Goal: Task Accomplishment & Management: Use online tool/utility

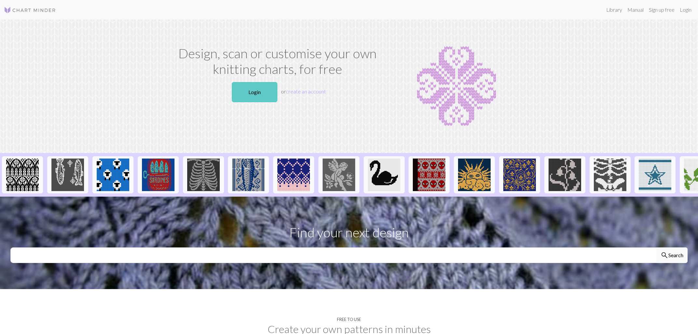
click at [252, 92] on link "Login" at bounding box center [255, 92] width 46 height 20
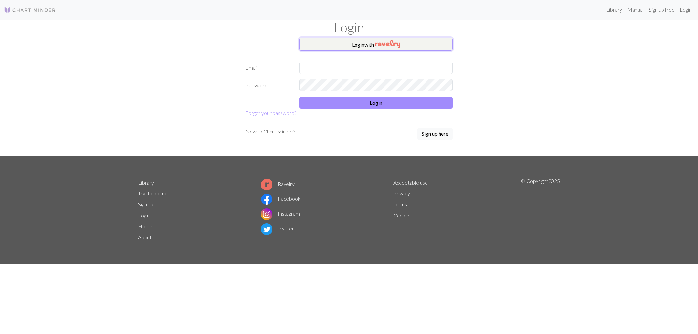
click at [367, 43] on button "Login with" at bounding box center [375, 44] width 153 height 13
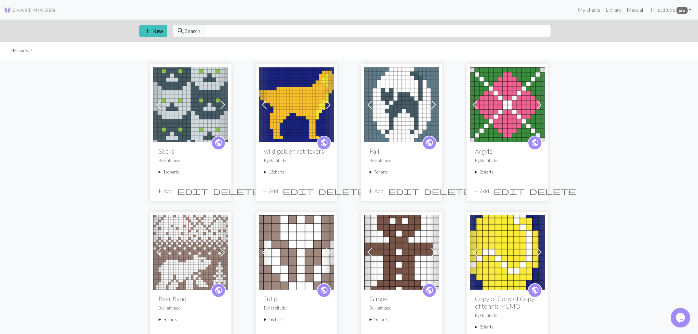
click at [159, 191] on span "add" at bounding box center [160, 191] width 8 height 9
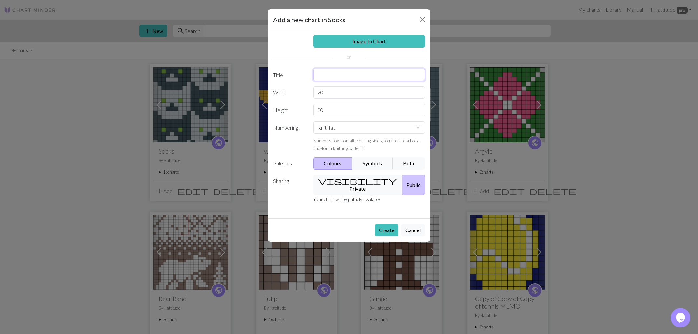
click at [337, 74] on input "text" at bounding box center [369, 75] width 112 height 12
type input "Foxy Face"
click at [339, 93] on input "20" at bounding box center [369, 92] width 112 height 12
type input "2"
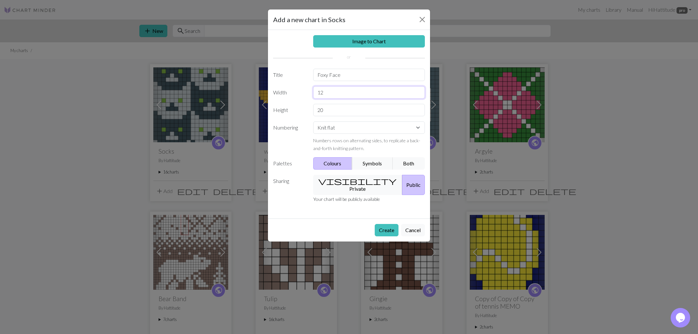
type input "12"
click at [327, 113] on input "20" at bounding box center [369, 110] width 112 height 12
click at [313, 121] on select "Knit flat Knit in the round Lace knitting Cross stitch" at bounding box center [369, 127] width 112 height 12
select select "round"
click option "Knit in the round" at bounding box center [0, 0] width 0 height 0
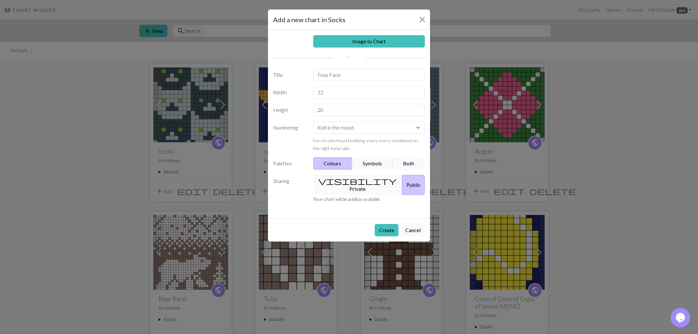
click at [342, 180] on button "visibility Private" at bounding box center [358, 185] width 90 height 20
click at [390, 224] on button "Create" at bounding box center [387, 230] width 24 height 12
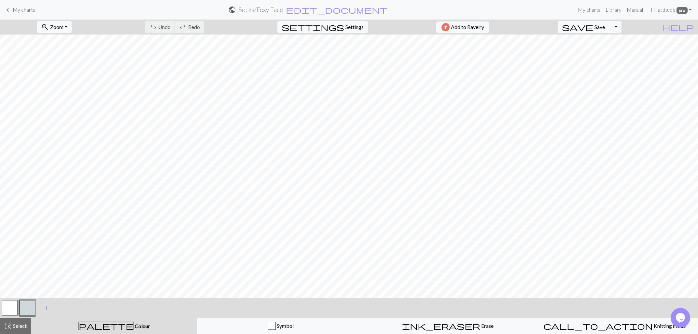
click at [44, 306] on span "add" at bounding box center [46, 307] width 8 height 9
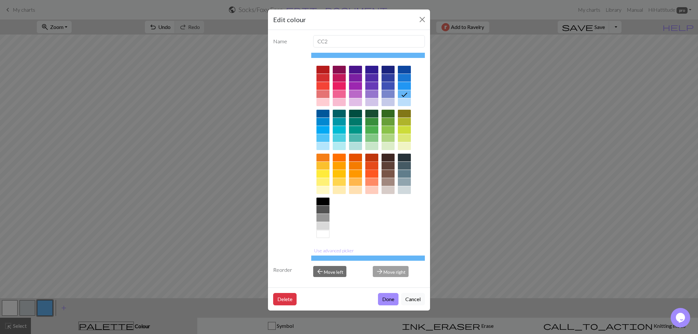
click at [373, 165] on div at bounding box center [371, 166] width 13 height 8
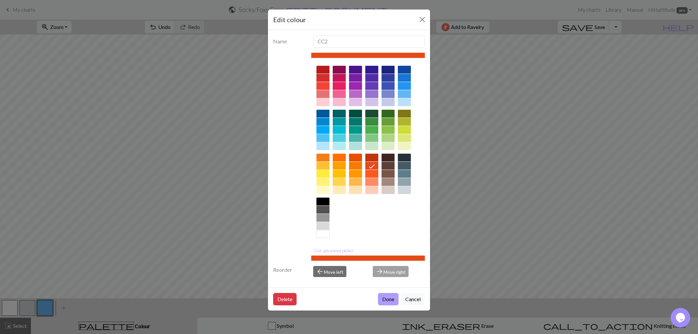
click at [387, 299] on button "Done" at bounding box center [388, 299] width 21 height 12
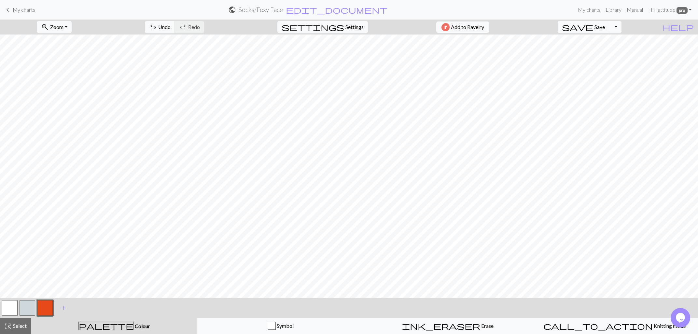
click at [66, 307] on span "add" at bounding box center [64, 307] width 8 height 9
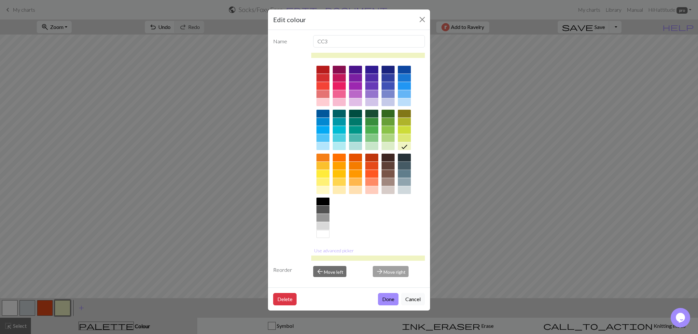
click at [406, 165] on div at bounding box center [404, 166] width 13 height 8
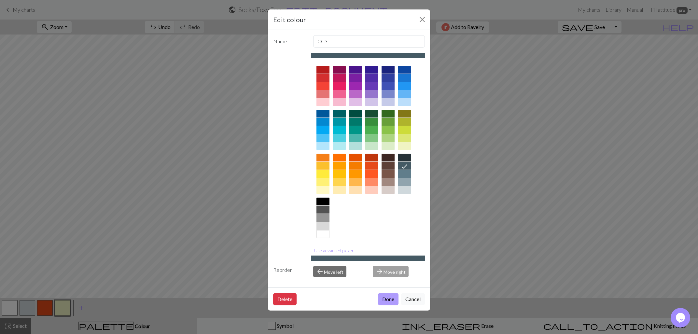
click at [384, 296] on button "Done" at bounding box center [388, 299] width 21 height 12
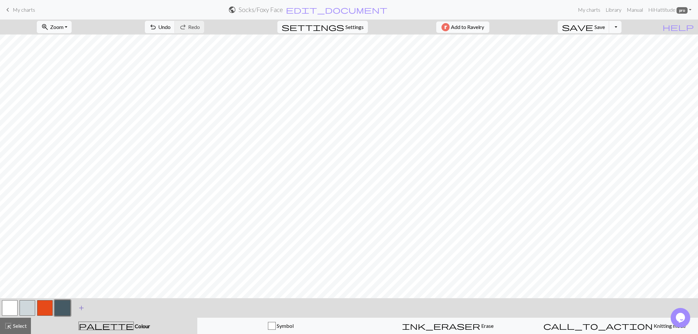
click at [81, 308] on span "add" at bounding box center [81, 307] width 8 height 9
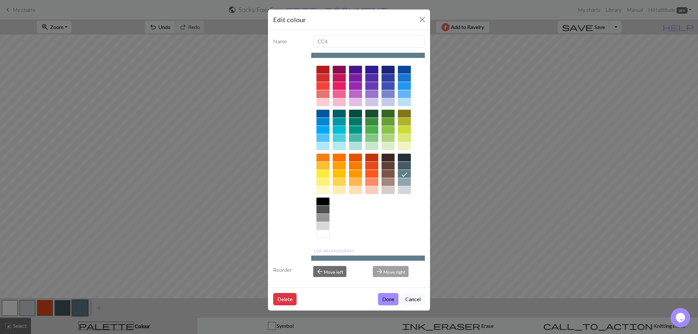
click at [323, 226] on div at bounding box center [322, 226] width 13 height 8
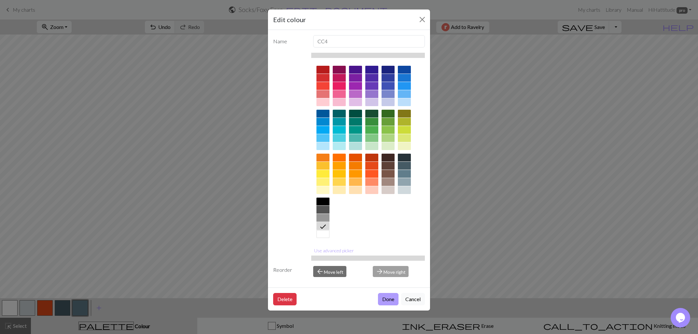
click at [389, 299] on button "Done" at bounding box center [388, 299] width 21 height 12
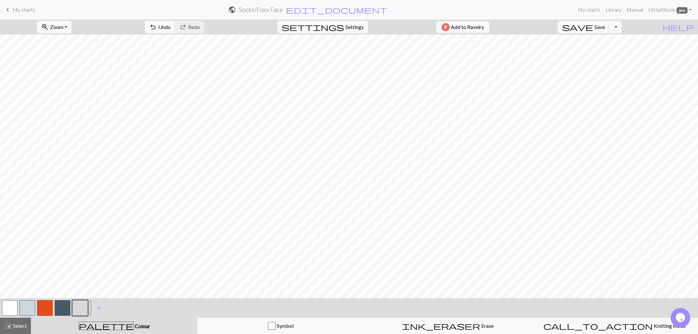
click at [28, 307] on button "button" at bounding box center [28, 308] width 16 height 16
click at [28, 307] on div "Edit colour Name CC1 Use advanced picker Reorder arrow_back Move left arrow_for…" at bounding box center [349, 167] width 698 height 334
click at [28, 307] on button "button" at bounding box center [28, 308] width 16 height 16
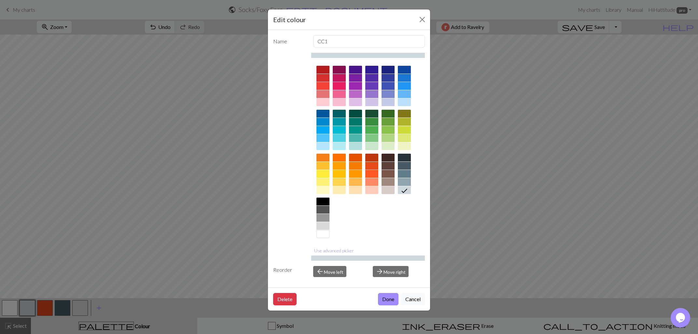
click at [327, 202] on div at bounding box center [322, 202] width 13 height 8
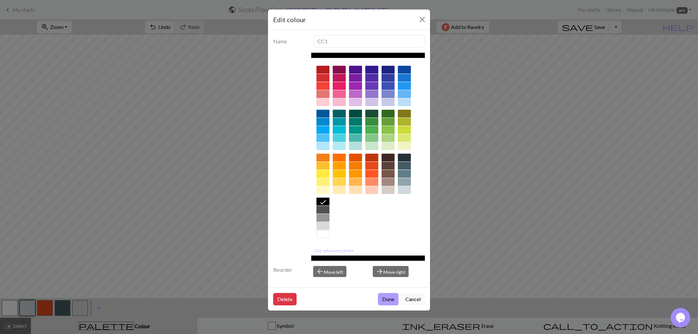
click at [382, 299] on button "Done" at bounding box center [388, 299] width 21 height 12
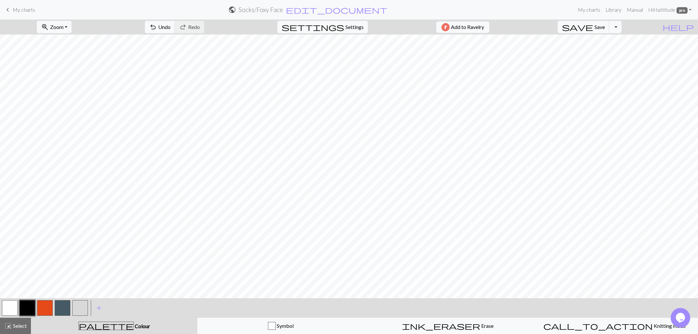
click at [49, 307] on button "button" at bounding box center [45, 308] width 16 height 16
click at [66, 304] on button "button" at bounding box center [63, 308] width 16 height 16
click at [5, 305] on button "button" at bounding box center [10, 308] width 16 height 16
click at [61, 305] on button "button" at bounding box center [63, 308] width 16 height 16
click at [76, 304] on button "button" at bounding box center [80, 308] width 16 height 16
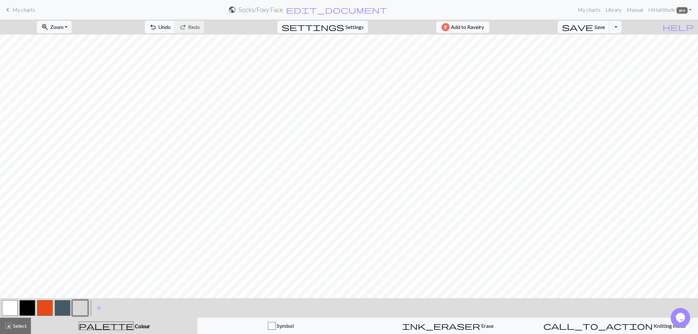
click at [62, 309] on button "button" at bounding box center [63, 308] width 16 height 16
click at [9, 302] on button "button" at bounding box center [10, 308] width 16 height 16
click at [171, 28] on span "Undo" at bounding box center [164, 27] width 12 height 6
click at [171, 25] on span "Undo" at bounding box center [164, 27] width 12 height 6
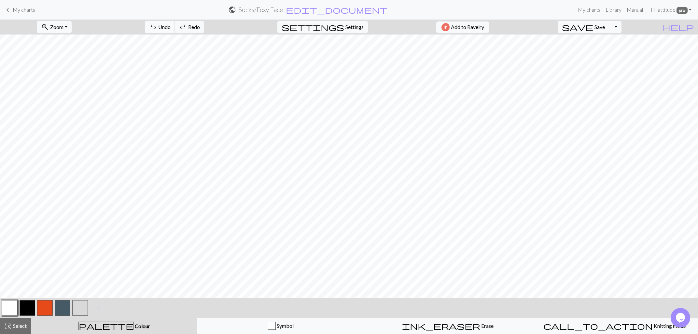
click at [171, 25] on span "Undo" at bounding box center [164, 27] width 12 height 6
click at [41, 302] on button "button" at bounding box center [45, 308] width 16 height 16
click at [29, 308] on button "button" at bounding box center [28, 308] width 16 height 16
click at [9, 306] on button "button" at bounding box center [10, 308] width 16 height 16
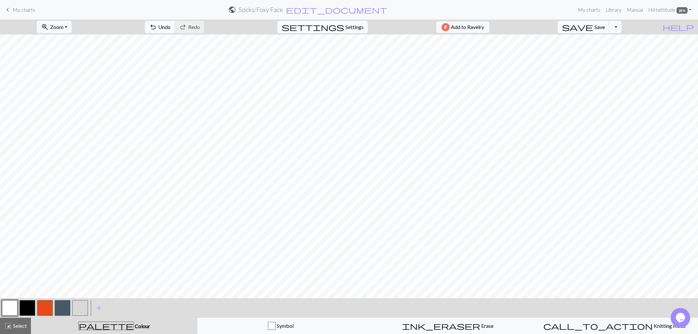
click at [12, 301] on button "button" at bounding box center [10, 308] width 16 height 16
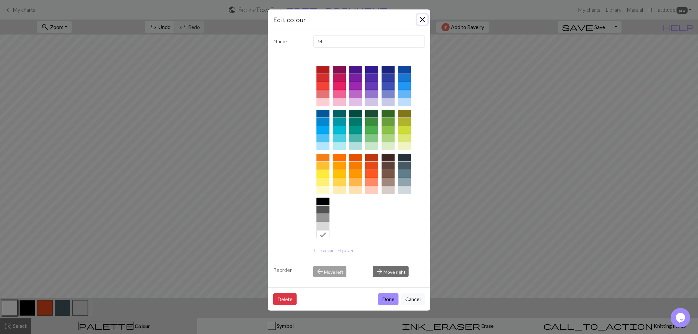
click at [422, 15] on button "Close" at bounding box center [422, 19] width 10 height 10
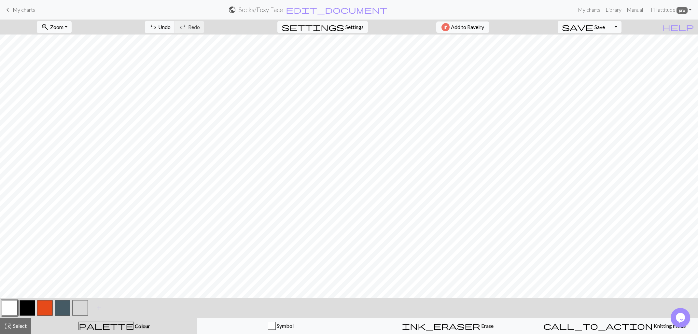
click at [44, 306] on button "button" at bounding box center [45, 308] width 16 height 16
drag, startPoint x: 26, startPoint y: 303, endPoint x: 30, endPoint y: 300, distance: 5.4
click at [27, 303] on button "button" at bounding box center [28, 308] width 16 height 16
drag, startPoint x: 8, startPoint y: 303, endPoint x: 16, endPoint y: 300, distance: 8.2
click at [12, 302] on button "button" at bounding box center [10, 308] width 16 height 16
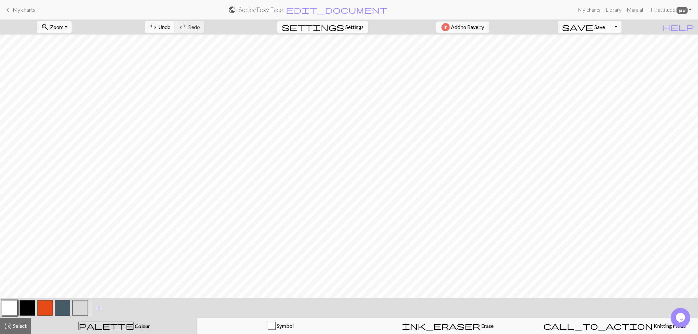
click at [347, 27] on span "Settings" at bounding box center [354, 27] width 18 height 8
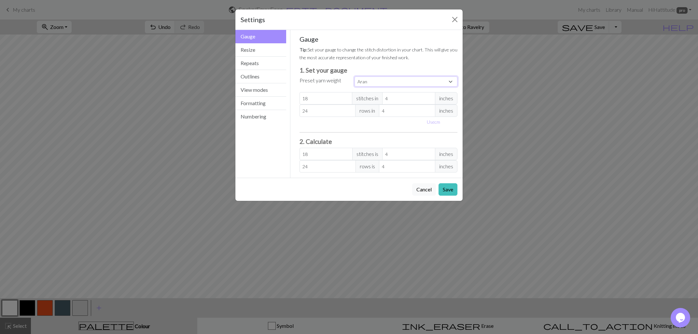
click at [355, 76] on select "Custom Square Lace Light Fingering Fingering Sport Double knit Worsted Aran Bul…" at bounding box center [406, 81] width 103 height 10
select select "fingering"
click option "Fingering" at bounding box center [0, 0] width 0 height 0
type input "28"
type input "36"
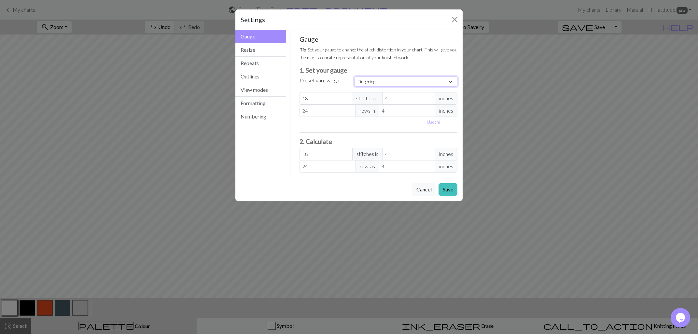
type input "28"
type input "36"
click at [262, 50] on button "Resize" at bounding box center [260, 49] width 51 height 13
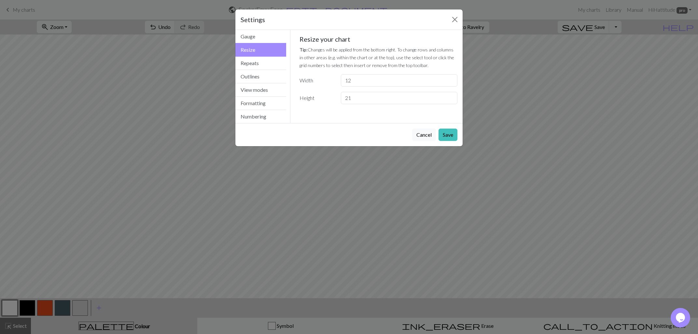
click at [448, 96] on input "21" at bounding box center [399, 98] width 117 height 12
click at [448, 96] on input "22" at bounding box center [399, 98] width 117 height 12
click at [448, 96] on input "23" at bounding box center [399, 98] width 117 height 12
click at [448, 96] on input "24" at bounding box center [399, 98] width 117 height 12
click at [448, 96] on input "25" at bounding box center [399, 98] width 117 height 12
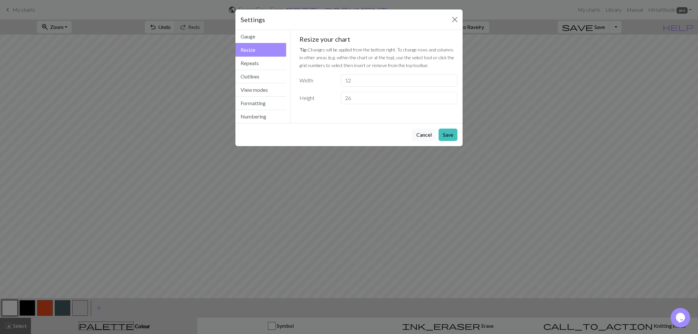
click at [448, 96] on input "26" at bounding box center [399, 98] width 117 height 12
click at [448, 96] on input "27" at bounding box center [399, 98] width 117 height 12
type input "28"
click at [448, 96] on input "28" at bounding box center [399, 98] width 117 height 12
click at [443, 135] on button "Save" at bounding box center [447, 135] width 19 height 12
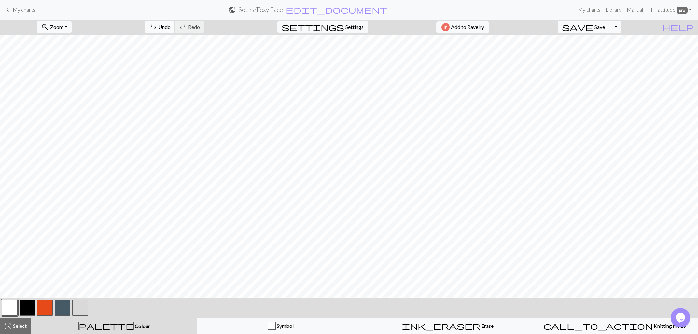
click at [157, 26] on span "undo" at bounding box center [153, 26] width 8 height 9
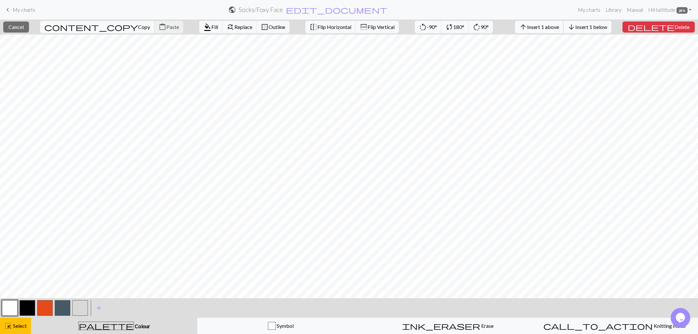
click at [558, 27] on span "Insert 1 above" at bounding box center [543, 27] width 32 height 6
click at [557, 25] on span "Insert 1 above" at bounding box center [543, 27] width 32 height 6
click at [527, 28] on span "arrow_upward" at bounding box center [523, 26] width 8 height 9
click at [547, 27] on span "Insert 1 above" at bounding box center [543, 27] width 32 height 6
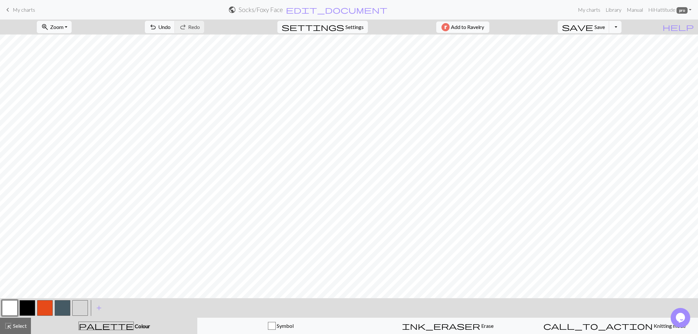
drag, startPoint x: 61, startPoint y: 310, endPoint x: 70, endPoint y: 300, distance: 13.1
click at [63, 308] on button "button" at bounding box center [63, 308] width 16 height 16
click at [47, 310] on button "button" at bounding box center [45, 308] width 16 height 16
click at [83, 308] on button "button" at bounding box center [80, 308] width 16 height 16
drag, startPoint x: 59, startPoint y: 302, endPoint x: 62, endPoint y: 299, distance: 3.5
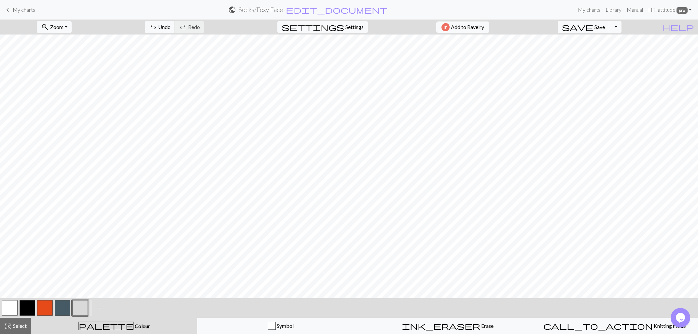
click at [62, 299] on div at bounding box center [63, 308] width 18 height 18
click at [63, 307] on button "button" at bounding box center [63, 308] width 16 height 16
click at [87, 297] on div "zoom_in Zoom Zoom Fit all Fit width Fit height 50% 100% 150% 200% undo Undo Und…" at bounding box center [349, 177] width 698 height 314
click at [78, 307] on button "button" at bounding box center [80, 308] width 16 height 16
drag, startPoint x: 15, startPoint y: 308, endPoint x: 19, endPoint y: 300, distance: 8.3
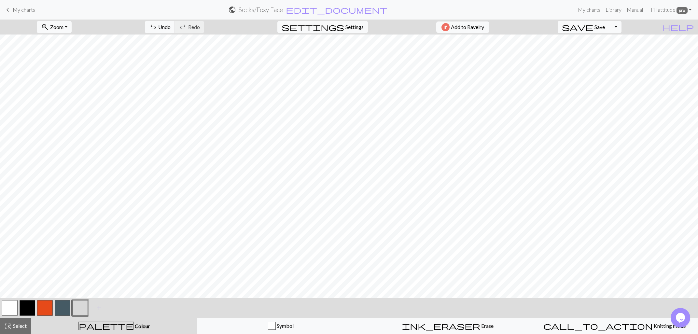
click at [17, 306] on button "button" at bounding box center [10, 308] width 16 height 16
click at [171, 28] on span "Undo" at bounding box center [164, 27] width 12 height 6
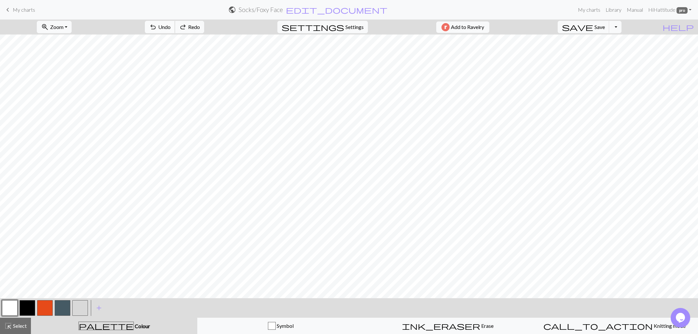
click at [171, 28] on span "Undo" at bounding box center [164, 27] width 12 height 6
click at [171, 27] on span "Undo" at bounding box center [164, 27] width 12 height 6
click at [60, 307] on button "button" at bounding box center [63, 308] width 16 height 16
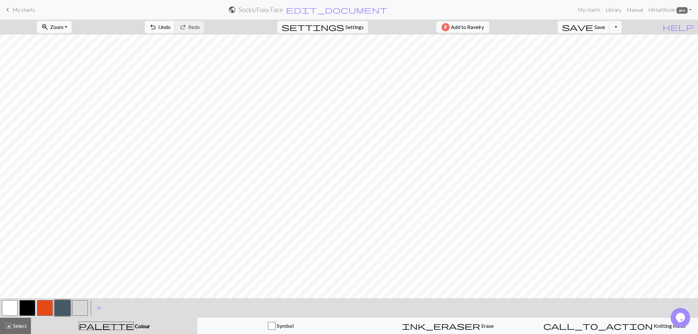
click at [171, 27] on span "Undo" at bounding box center [164, 27] width 12 height 6
click at [7, 308] on button "button" at bounding box center [10, 308] width 16 height 16
click at [57, 305] on button "button" at bounding box center [63, 308] width 16 height 16
click at [83, 307] on button "button" at bounding box center [80, 308] width 16 height 16
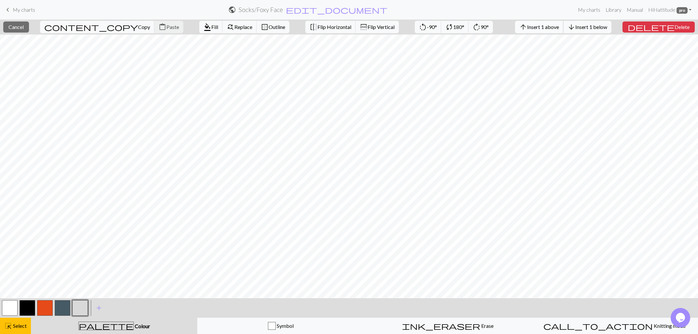
click at [556, 30] on button "arrow_upward Insert 1 above" at bounding box center [539, 27] width 49 height 12
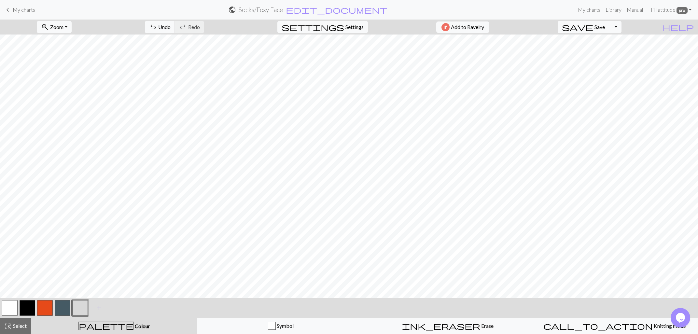
drag, startPoint x: 60, startPoint y: 304, endPoint x: 69, endPoint y: 299, distance: 10.7
click at [60, 304] on button "button" at bounding box center [63, 308] width 16 height 16
click at [40, 305] on button "button" at bounding box center [45, 308] width 16 height 16
click at [39, 308] on button "button" at bounding box center [45, 308] width 16 height 16
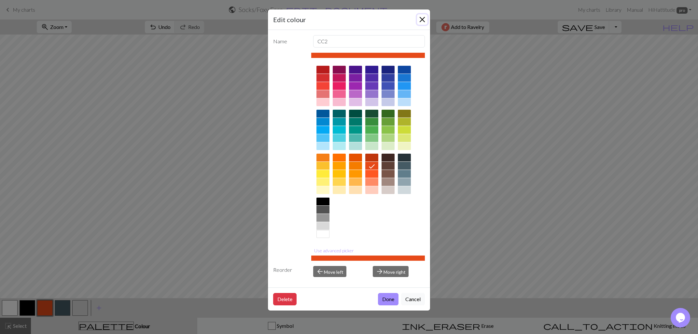
click at [420, 19] on button "Close" at bounding box center [422, 19] width 10 height 10
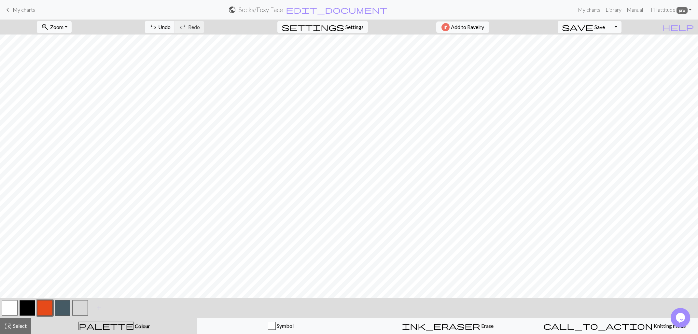
click at [5, 306] on button "button" at bounding box center [10, 308] width 16 height 16
click at [607, 26] on button "save Save Save" at bounding box center [584, 27] width 52 height 12
click at [101, 308] on span "add" at bounding box center [99, 307] width 8 height 9
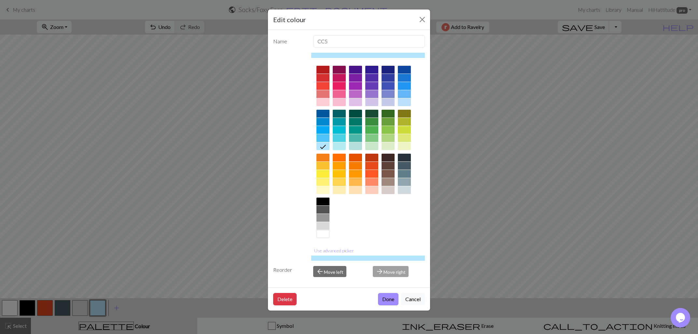
click at [354, 180] on div at bounding box center [355, 182] width 13 height 8
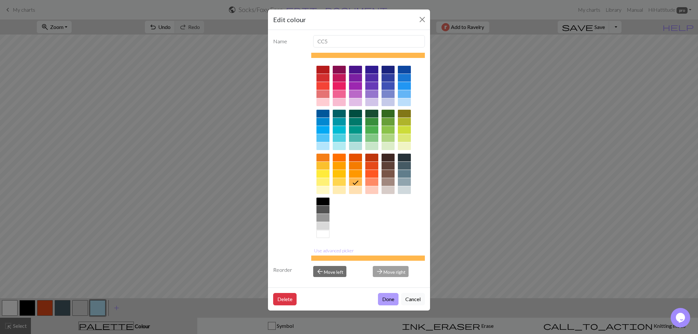
click at [389, 300] on button "Done" at bounding box center [388, 299] width 21 height 12
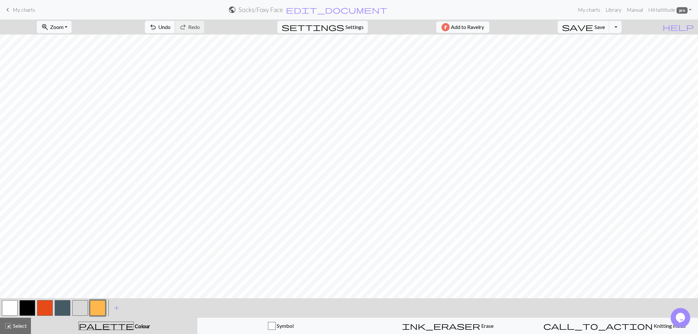
click at [175, 27] on button "undo Undo Undo" at bounding box center [160, 27] width 30 height 12
click at [102, 307] on button "button" at bounding box center [98, 308] width 16 height 16
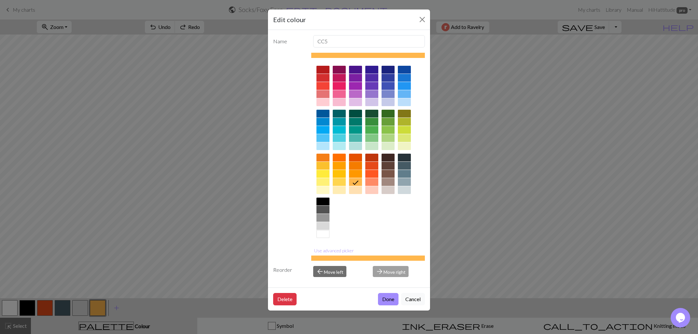
click at [359, 164] on div at bounding box center [355, 166] width 13 height 8
click at [384, 300] on button "Done" at bounding box center [388, 299] width 21 height 12
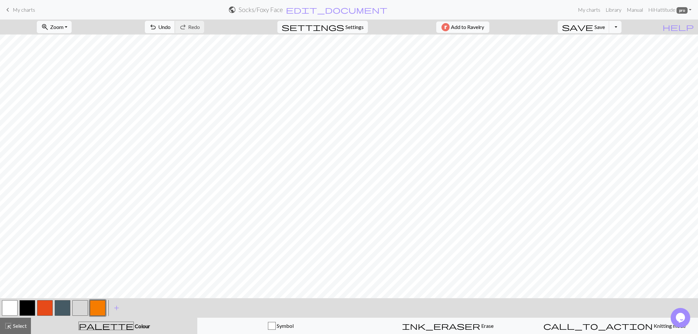
click at [157, 25] on span "undo" at bounding box center [153, 26] width 8 height 9
click at [40, 306] on button "button" at bounding box center [45, 308] width 16 height 16
click at [61, 307] on button "button" at bounding box center [63, 308] width 16 height 16
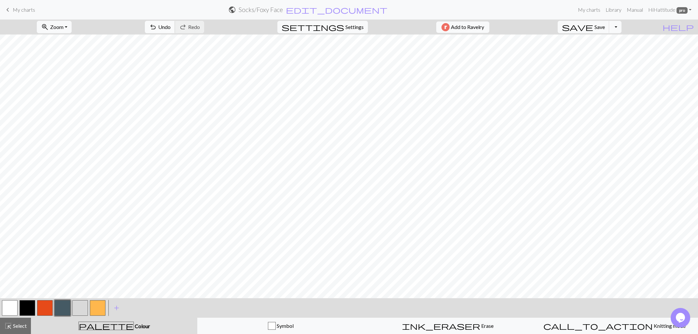
click at [157, 27] on span "undo" at bounding box center [153, 26] width 8 height 9
click at [593, 26] on span "save" at bounding box center [577, 26] width 31 height 9
click at [593, 25] on span "save" at bounding box center [577, 26] width 31 height 9
click at [283, 7] on h2 "Socks / Foxy Face" at bounding box center [261, 9] width 44 height 7
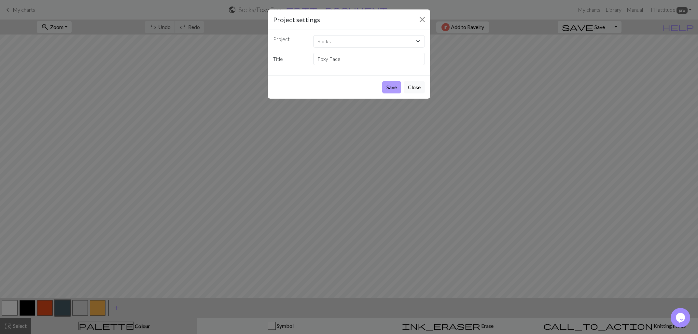
click at [390, 86] on button "Save" at bounding box center [391, 87] width 19 height 12
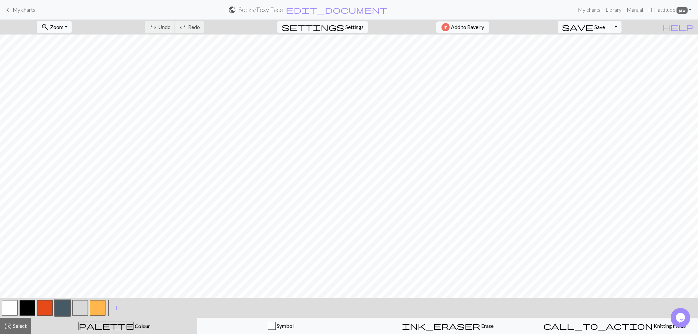
click at [18, 7] on span "My charts" at bounding box center [24, 10] width 22 height 6
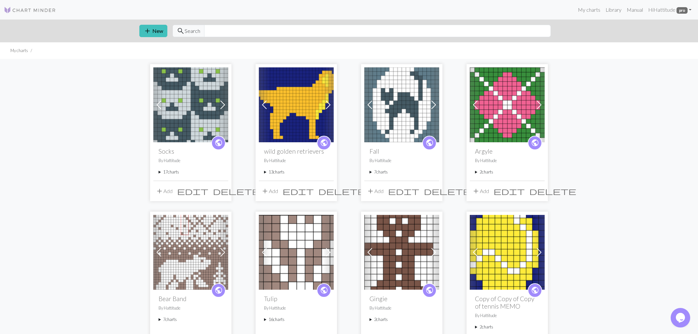
click at [158, 191] on span "add" at bounding box center [160, 191] width 8 height 9
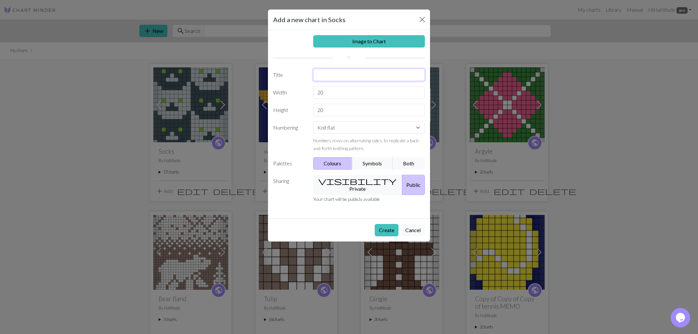
click at [331, 74] on input "text" at bounding box center [369, 75] width 112 height 12
type input "Fair Isle"
click at [313, 121] on select "Knit flat Knit in the round Lace knitting Cross stitch" at bounding box center [369, 127] width 112 height 12
select select "round"
click option "Knit in the round" at bounding box center [0, 0] width 0 height 0
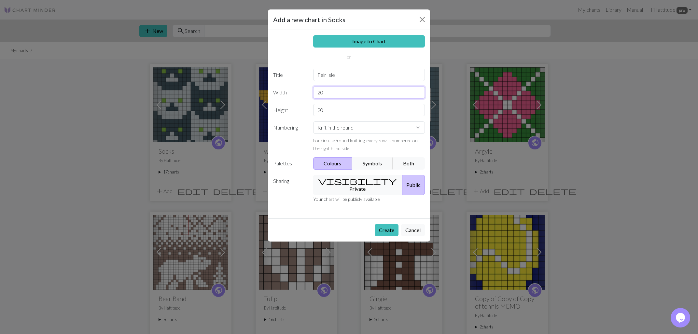
click at [331, 94] on input "20" at bounding box center [369, 92] width 112 height 12
type input "2"
type input "12"
click at [335, 181] on span "visibility" at bounding box center [357, 180] width 78 height 9
click at [386, 224] on button "Create" at bounding box center [387, 230] width 24 height 12
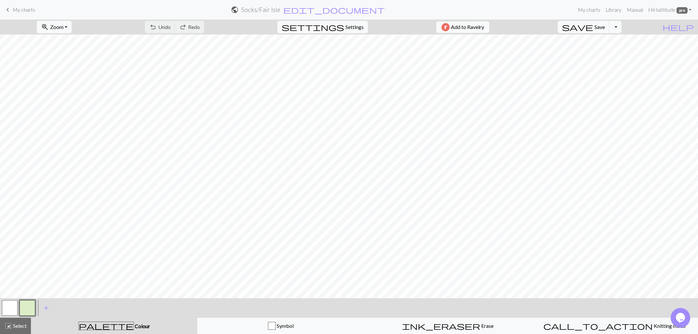
click at [28, 309] on button "button" at bounding box center [28, 308] width 16 height 16
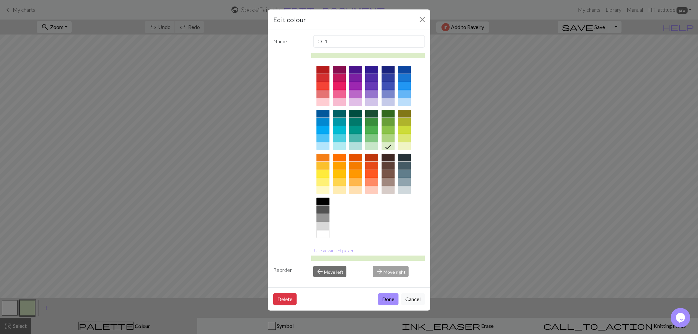
click at [321, 209] on div at bounding box center [322, 210] width 13 height 8
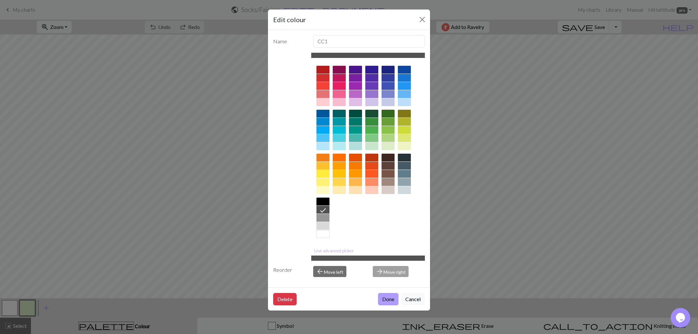
click at [385, 299] on button "Done" at bounding box center [388, 299] width 21 height 12
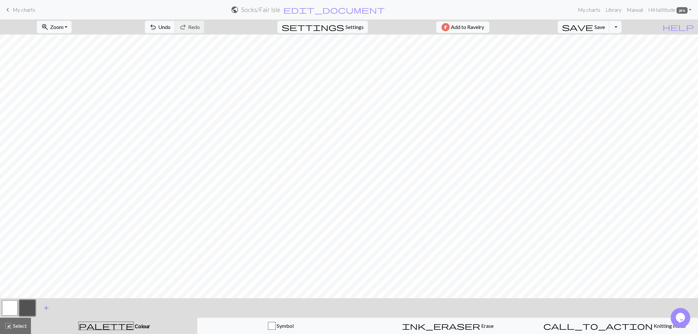
click at [48, 308] on span "add" at bounding box center [46, 307] width 8 height 9
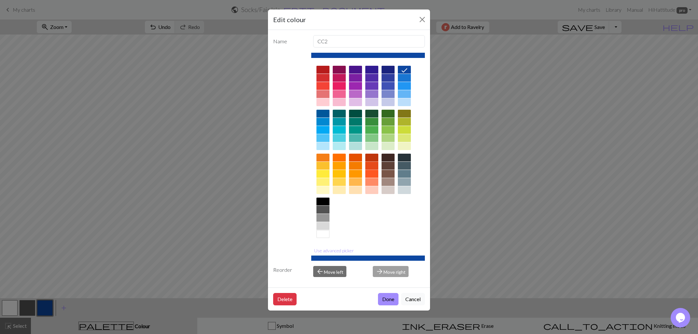
click at [369, 165] on div at bounding box center [371, 166] width 13 height 8
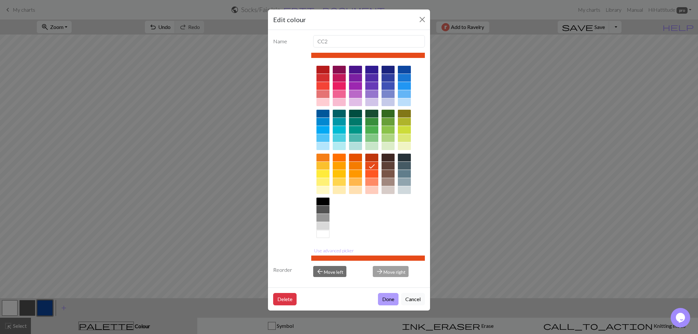
click at [381, 298] on button "Done" at bounding box center [388, 299] width 21 height 12
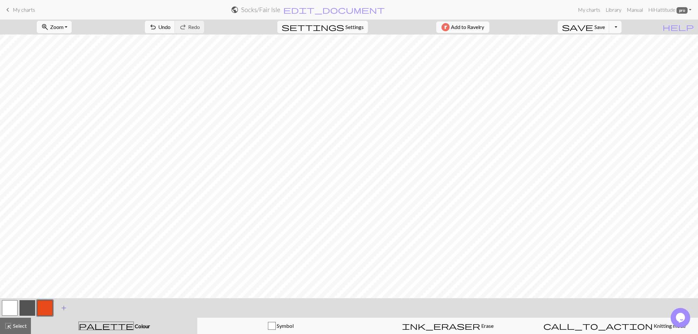
click at [67, 309] on span "add" at bounding box center [64, 307] width 8 height 9
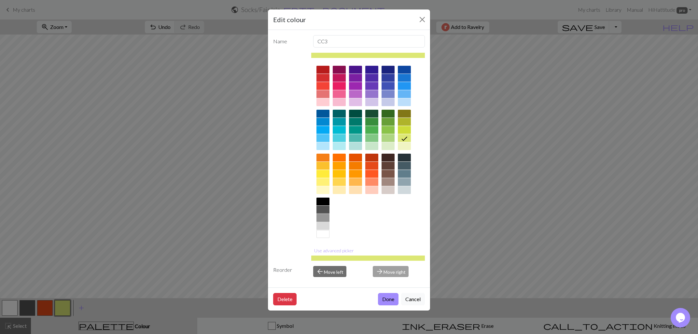
click at [325, 217] on div at bounding box center [322, 218] width 13 height 8
click at [386, 299] on button "Done" at bounding box center [388, 299] width 21 height 12
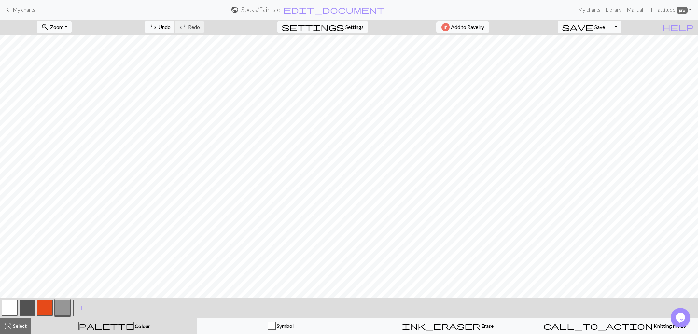
click at [30, 302] on button "button" at bounding box center [28, 308] width 16 height 16
click at [63, 305] on button "button" at bounding box center [63, 308] width 16 height 16
click at [43, 307] on button "button" at bounding box center [45, 308] width 16 height 16
click at [12, 305] on button "button" at bounding box center [10, 308] width 16 height 16
click at [44, 311] on button "button" at bounding box center [45, 308] width 16 height 16
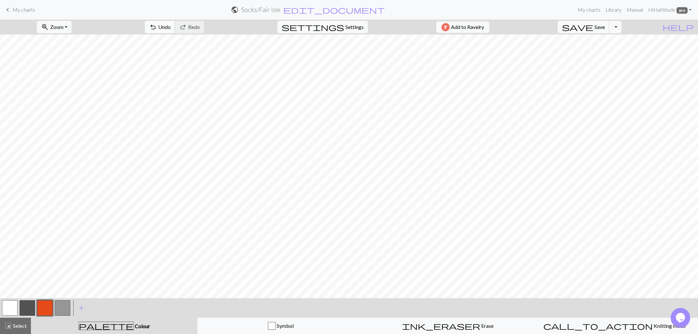
click at [157, 28] on span "undo" at bounding box center [153, 26] width 8 height 9
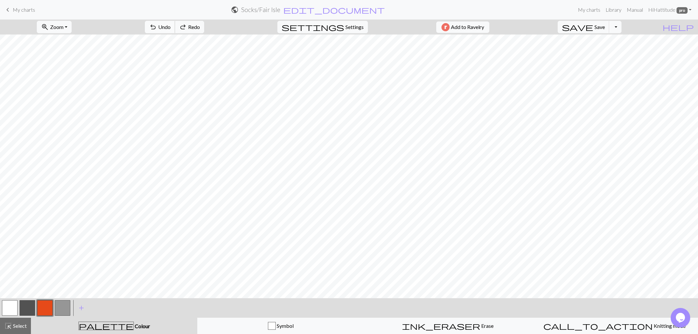
click at [157, 28] on span "undo" at bounding box center [153, 26] width 8 height 9
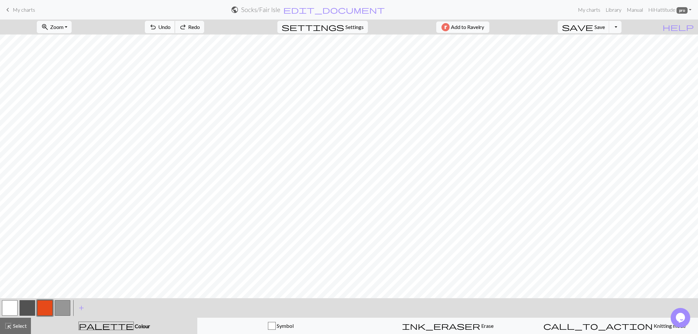
click at [157, 28] on span "undo" at bounding box center [153, 26] width 8 height 9
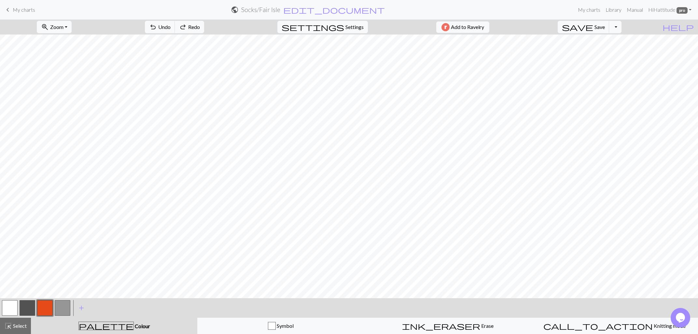
click at [45, 308] on button "button" at bounding box center [45, 308] width 16 height 16
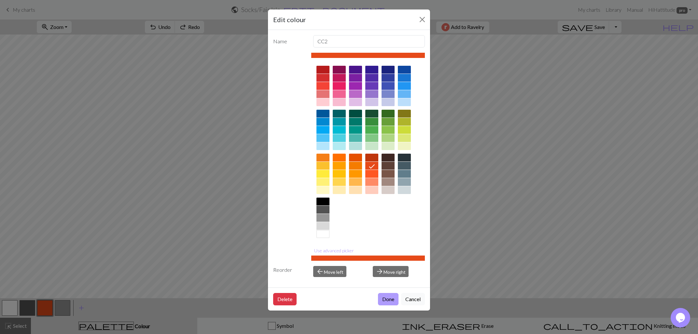
click at [384, 302] on button "Done" at bounding box center [388, 299] width 21 height 12
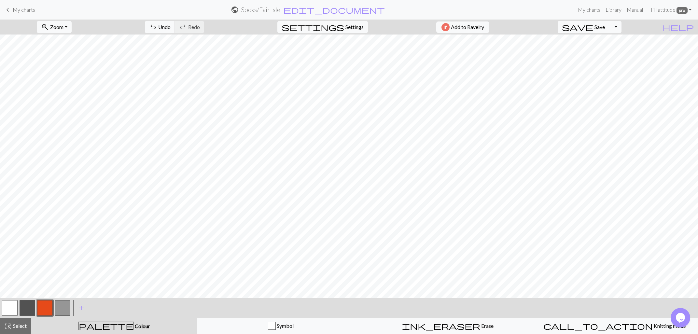
click at [12, 308] on button "button" at bounding box center [10, 308] width 16 height 16
click at [59, 305] on button "button" at bounding box center [63, 308] width 16 height 16
click at [171, 26] on span "Undo" at bounding box center [164, 27] width 12 height 6
click at [46, 305] on button "button" at bounding box center [45, 308] width 16 height 16
click at [60, 307] on button "button" at bounding box center [63, 308] width 16 height 16
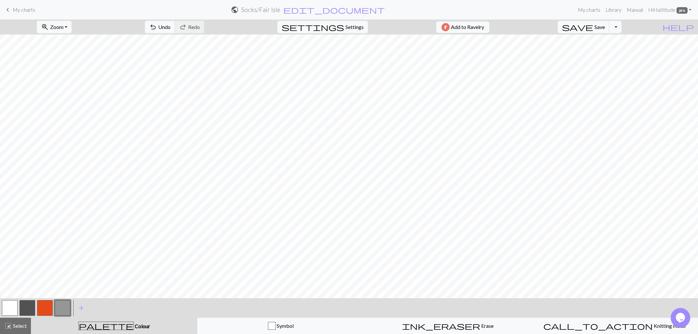
click at [41, 305] on button "button" at bounding box center [45, 308] width 16 height 16
click at [157, 25] on span "undo" at bounding box center [153, 26] width 8 height 9
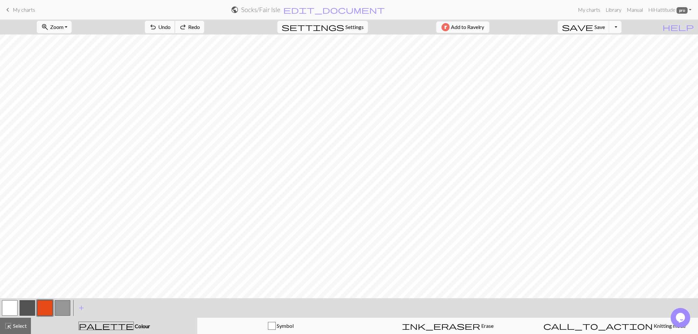
click at [157, 25] on span "undo" at bounding box center [153, 26] width 8 height 9
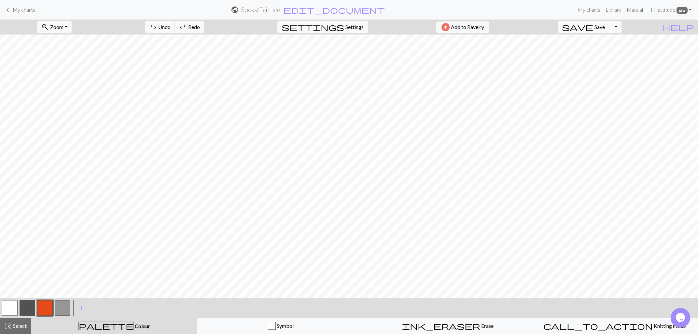
click at [157, 25] on span "undo" at bounding box center [153, 26] width 8 height 9
click at [24, 303] on button "button" at bounding box center [28, 308] width 16 height 16
click at [10, 304] on button "button" at bounding box center [10, 308] width 16 height 16
click at [60, 305] on button "button" at bounding box center [63, 308] width 16 height 16
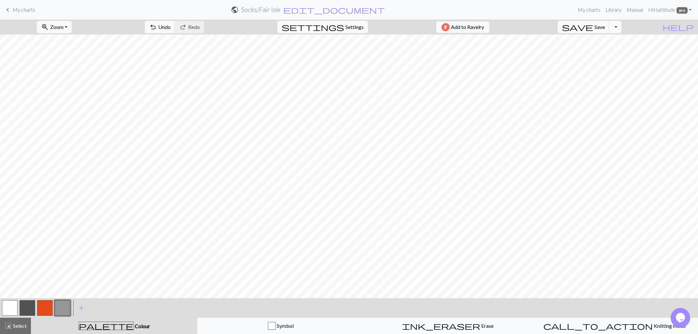
click at [44, 305] on button "button" at bounding box center [45, 308] width 16 height 16
click at [65, 302] on button "button" at bounding box center [63, 308] width 16 height 16
click at [8, 303] on button "button" at bounding box center [10, 308] width 16 height 16
click at [175, 25] on button "undo Undo Undo" at bounding box center [160, 27] width 30 height 12
click at [175, 28] on button "undo Undo Undo" at bounding box center [160, 27] width 30 height 12
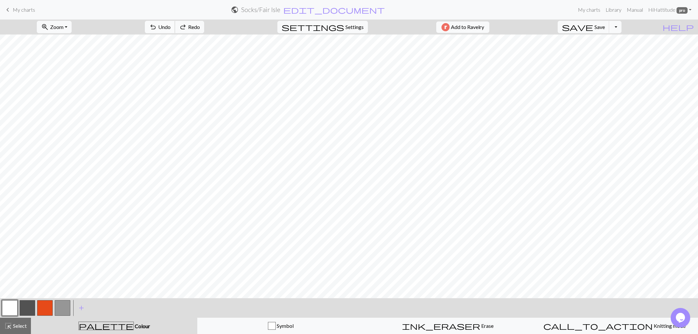
click at [175, 28] on button "undo Undo Undo" at bounding box center [160, 27] width 30 height 12
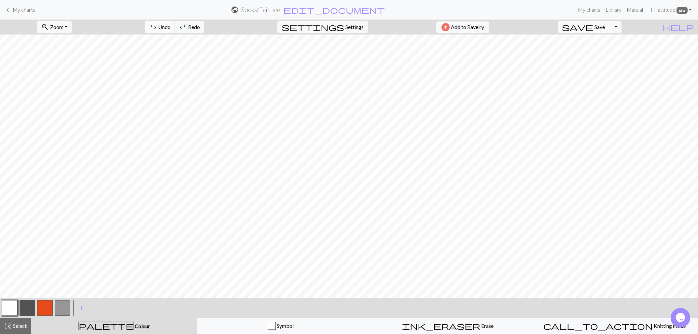
click at [175, 28] on button "undo Undo Undo" at bounding box center [160, 27] width 30 height 12
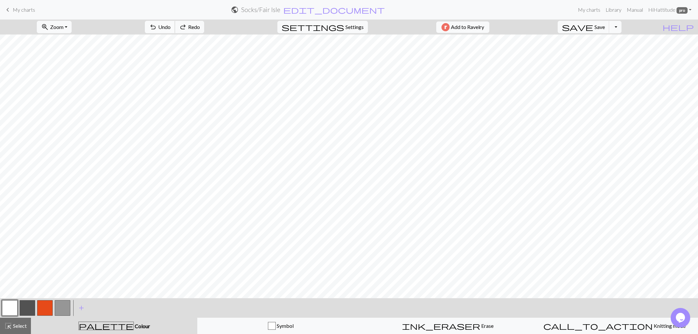
click at [175, 28] on button "undo Undo Undo" at bounding box center [160, 27] width 30 height 12
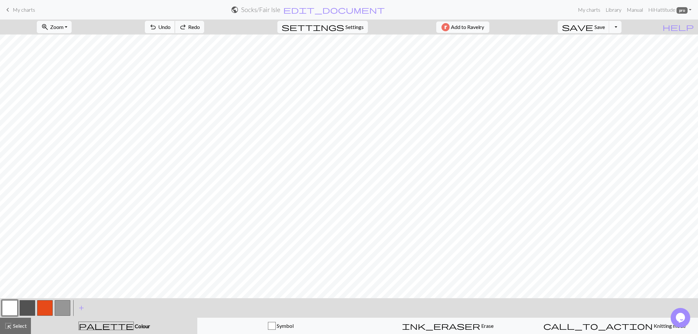
click at [175, 28] on button "undo Undo Undo" at bounding box center [160, 27] width 30 height 12
click at [64, 305] on button "button" at bounding box center [63, 308] width 16 height 16
click at [157, 28] on span "undo" at bounding box center [153, 26] width 8 height 9
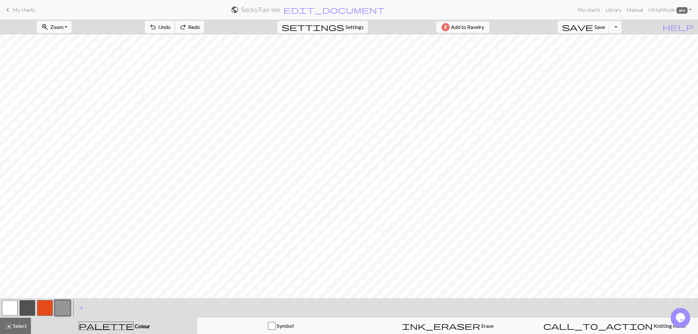
click at [157, 28] on span "undo" at bounding box center [153, 26] width 8 height 9
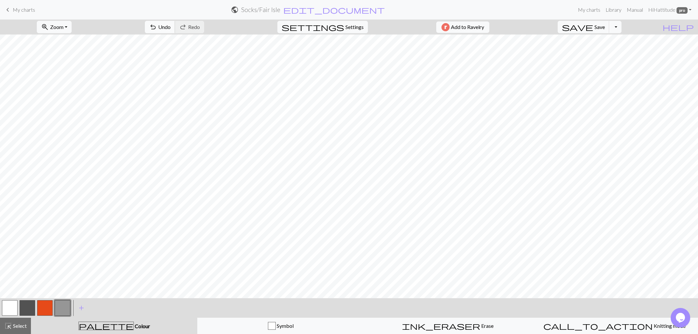
click at [175, 27] on button "undo Undo Undo" at bounding box center [160, 27] width 30 height 12
click at [7, 306] on button "button" at bounding box center [10, 308] width 16 height 16
click at [171, 28] on span "Undo" at bounding box center [164, 27] width 12 height 6
drag, startPoint x: 27, startPoint y: 307, endPoint x: 37, endPoint y: 300, distance: 12.6
click at [27, 306] on button "button" at bounding box center [28, 308] width 16 height 16
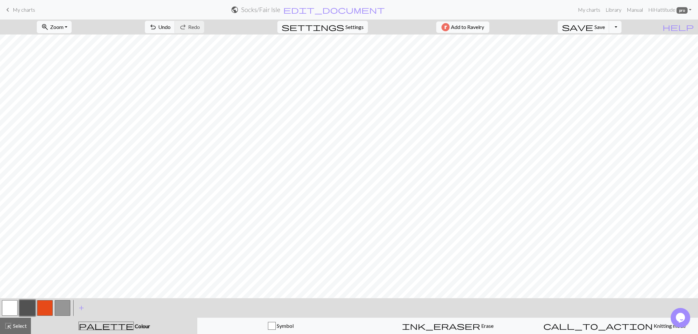
click at [28, 308] on button "button" at bounding box center [28, 308] width 16 height 16
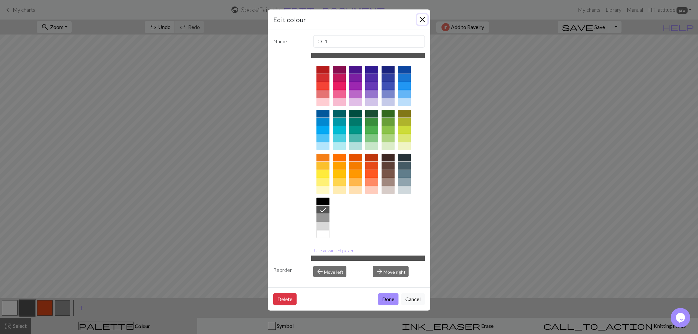
click at [421, 18] on button "Close" at bounding box center [422, 19] width 10 height 10
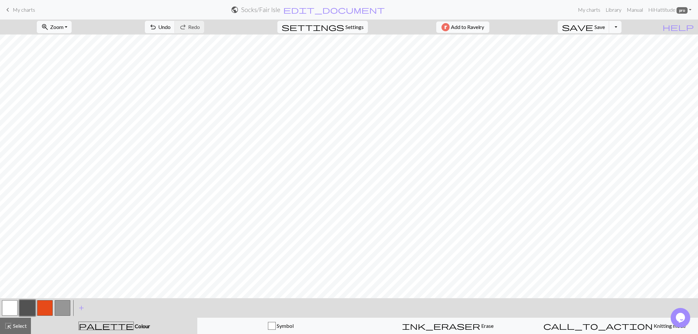
drag, startPoint x: 65, startPoint y: 306, endPoint x: 72, endPoint y: 300, distance: 9.3
click at [65, 305] on button "button" at bounding box center [63, 308] width 16 height 16
click at [157, 27] on span "undo" at bounding box center [153, 26] width 8 height 9
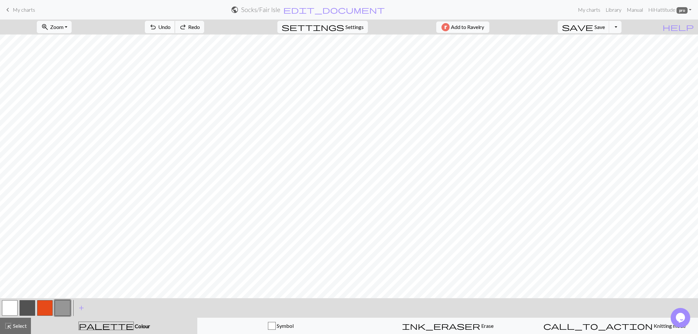
click at [157, 27] on span "undo" at bounding box center [153, 26] width 8 height 9
click at [157, 26] on span "undo" at bounding box center [153, 26] width 8 height 9
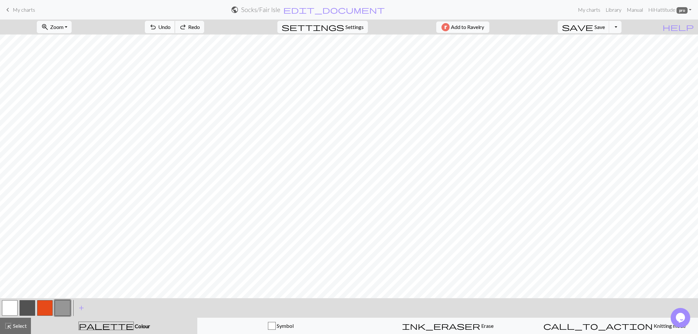
click at [157, 26] on span "undo" at bounding box center [153, 26] width 8 height 9
click at [47, 309] on button "button" at bounding box center [45, 308] width 16 height 16
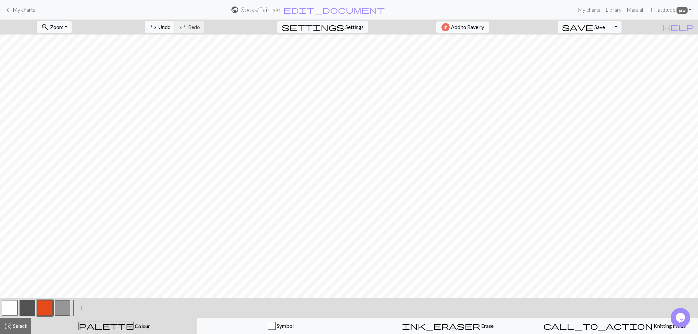
click at [63, 302] on button "button" at bounding box center [63, 308] width 16 height 16
click at [25, 306] on button "button" at bounding box center [28, 308] width 16 height 16
click at [171, 25] on span "Undo" at bounding box center [164, 27] width 12 height 6
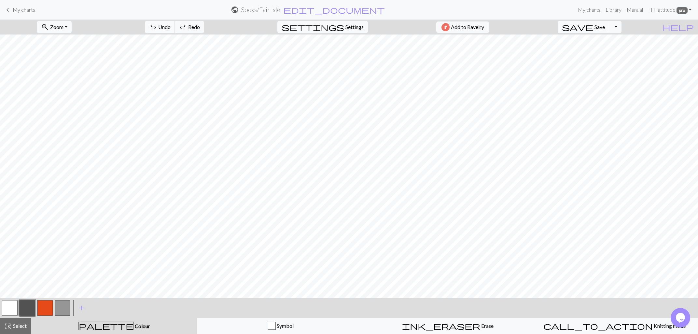
click at [171, 25] on span "Undo" at bounding box center [164, 27] width 12 height 6
click at [593, 28] on span "save" at bounding box center [577, 26] width 31 height 9
click at [280, 7] on h2 "Socks / [GEOGRAPHIC_DATA]" at bounding box center [260, 9] width 39 height 7
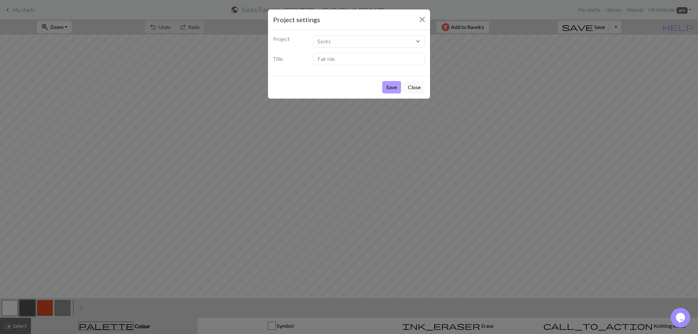
click at [393, 85] on button "Save" at bounding box center [391, 87] width 19 height 12
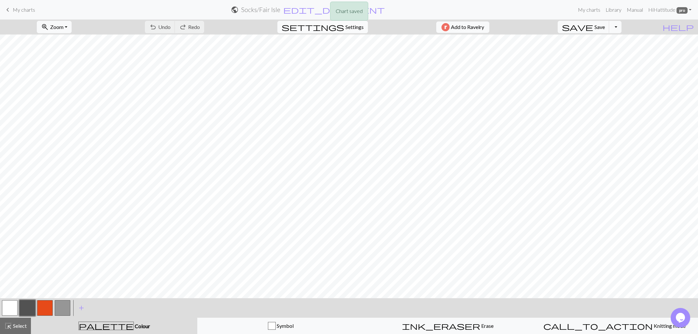
click at [345, 28] on span "Settings" at bounding box center [354, 27] width 18 height 8
select select "aran"
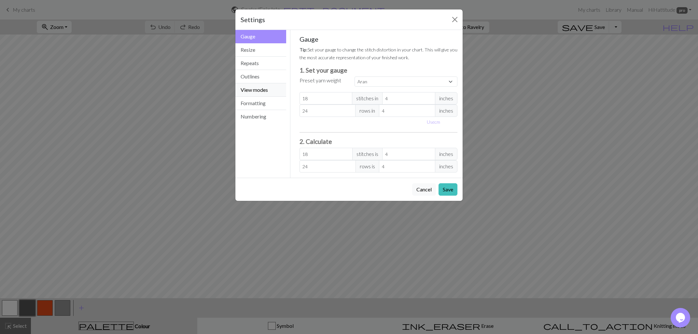
click at [268, 90] on button "View modes" at bounding box center [260, 89] width 51 height 13
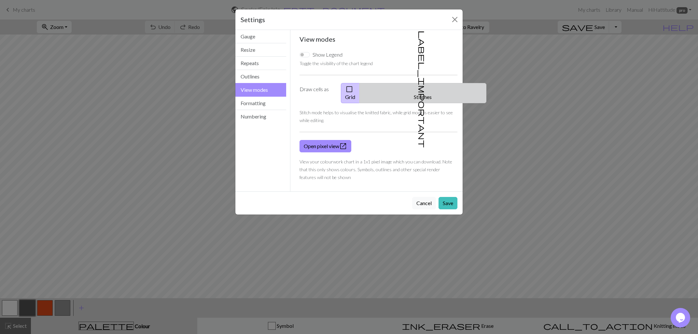
click at [425, 90] on button "label_important Stitches" at bounding box center [422, 93] width 127 height 20
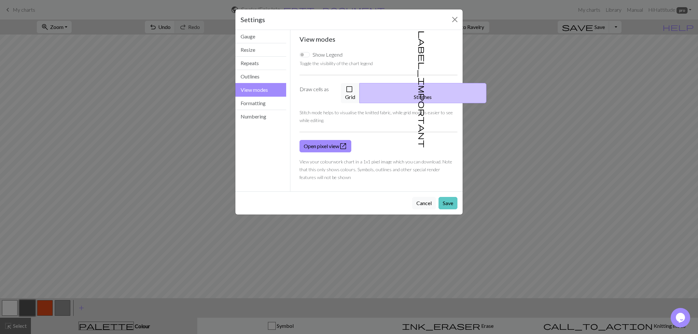
click at [452, 197] on button "Save" at bounding box center [447, 203] width 19 height 12
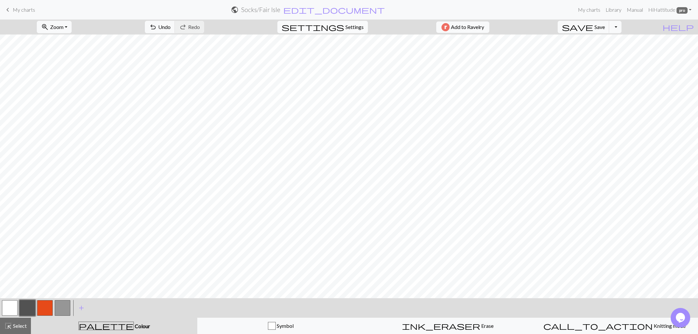
click at [352, 23] on button "settings Settings" at bounding box center [322, 27] width 90 height 12
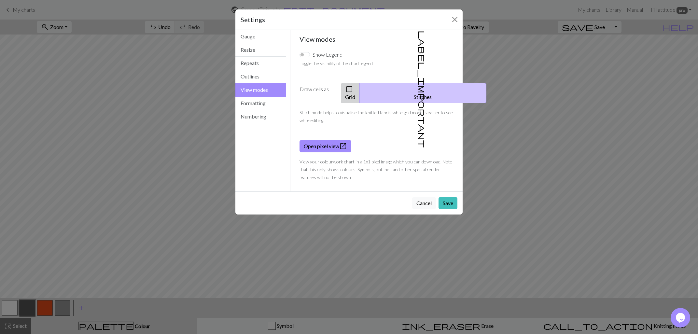
click at [360, 90] on button "check_box_outline_blank Grid" at bounding box center [350, 93] width 19 height 20
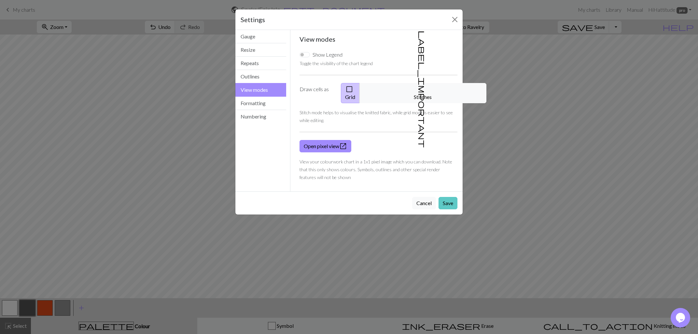
click at [451, 197] on button "Save" at bounding box center [447, 203] width 19 height 12
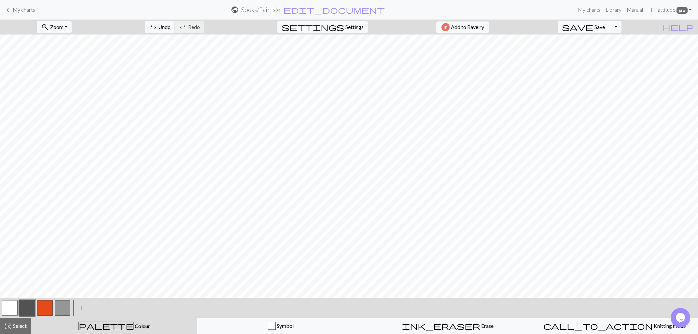
click at [69, 305] on button "button" at bounding box center [63, 308] width 16 height 16
drag, startPoint x: 10, startPoint y: 303, endPoint x: 28, endPoint y: 299, distance: 18.1
click at [10, 303] on button "button" at bounding box center [10, 308] width 16 height 16
click at [63, 308] on button "button" at bounding box center [63, 308] width 16 height 16
click at [6, 306] on button "button" at bounding box center [10, 308] width 16 height 16
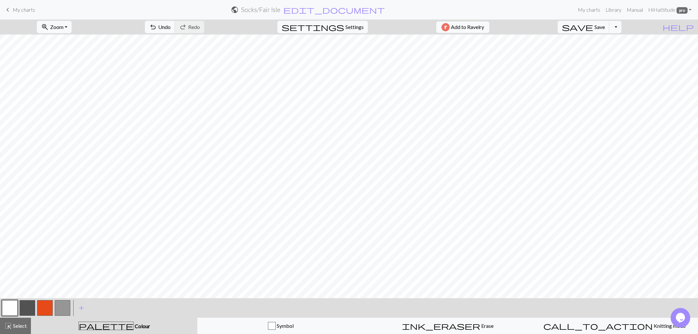
drag, startPoint x: 27, startPoint y: 307, endPoint x: 31, endPoint y: 301, distance: 6.6
click at [27, 306] on button "button" at bounding box center [28, 308] width 16 height 16
click at [65, 306] on button "button" at bounding box center [63, 308] width 16 height 16
click at [24, 306] on button "button" at bounding box center [28, 308] width 16 height 16
click at [27, 307] on button "button" at bounding box center [28, 308] width 16 height 16
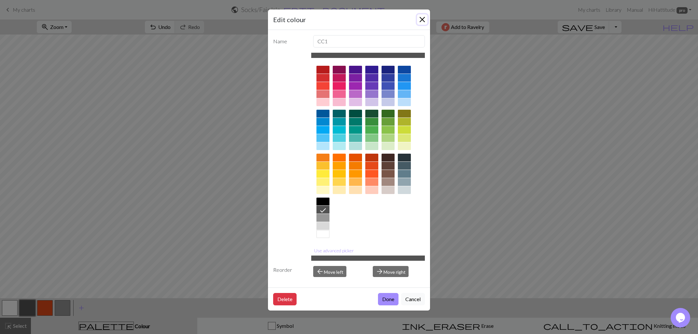
click at [421, 21] on button "Close" at bounding box center [422, 19] width 10 height 10
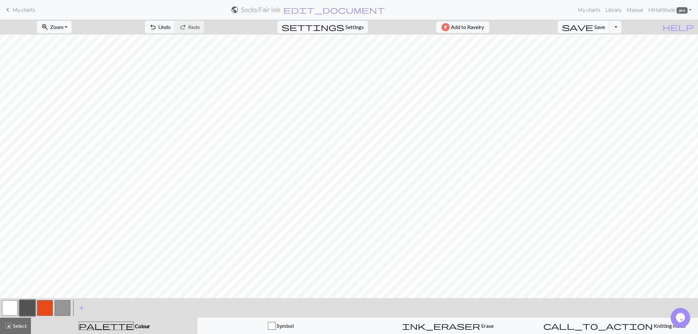
click at [40, 302] on button "button" at bounding box center [45, 308] width 16 height 16
drag, startPoint x: 62, startPoint y: 308, endPoint x: 71, endPoint y: 301, distance: 10.9
click at [62, 308] on button "button" at bounding box center [63, 308] width 16 height 16
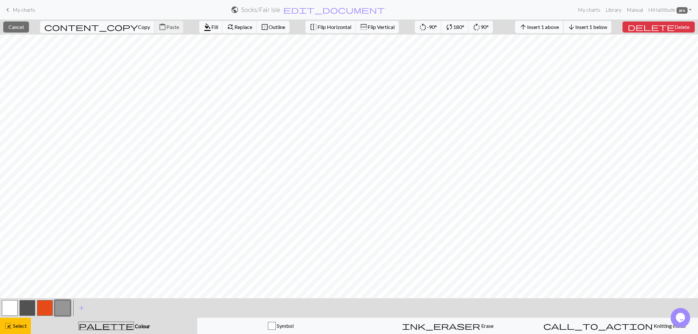
click at [551, 27] on span "Insert 1 above" at bounding box center [543, 27] width 32 height 6
click at [527, 26] on span "arrow_upward" at bounding box center [523, 26] width 8 height 9
click at [527, 28] on span "arrow_upward" at bounding box center [523, 26] width 8 height 9
click at [555, 28] on span "Insert 1 above" at bounding box center [543, 27] width 32 height 6
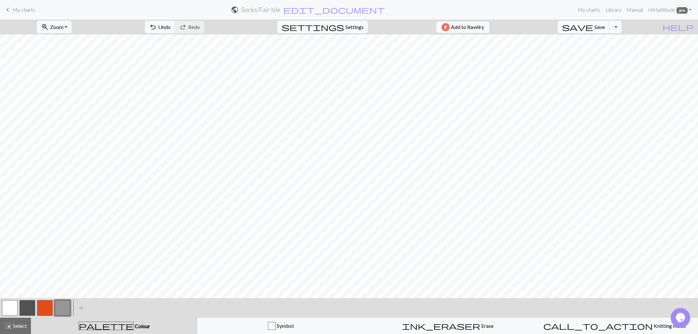
click at [24, 310] on button "button" at bounding box center [28, 308] width 16 height 16
click at [62, 305] on button "button" at bounding box center [63, 308] width 16 height 16
click at [157, 30] on span "undo" at bounding box center [153, 26] width 8 height 9
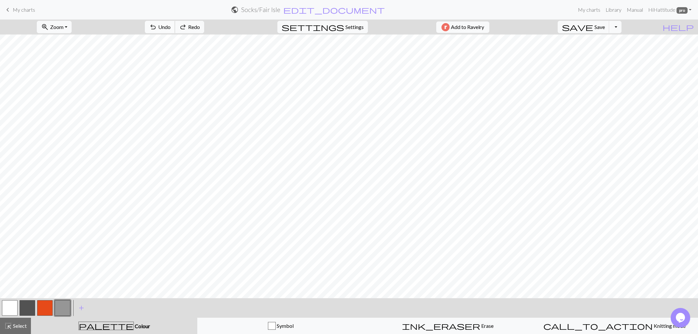
click at [157, 30] on span "undo" at bounding box center [153, 26] width 8 height 9
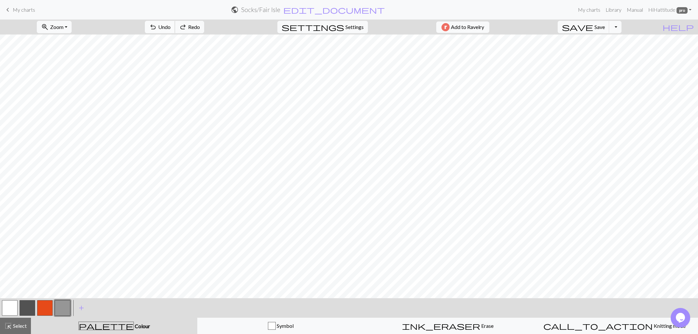
click at [157, 30] on span "undo" at bounding box center [153, 26] width 8 height 9
click at [187, 25] on span "redo" at bounding box center [183, 26] width 8 height 9
click at [171, 29] on span "Undo" at bounding box center [164, 27] width 12 height 6
click at [26, 305] on button "button" at bounding box center [28, 308] width 16 height 16
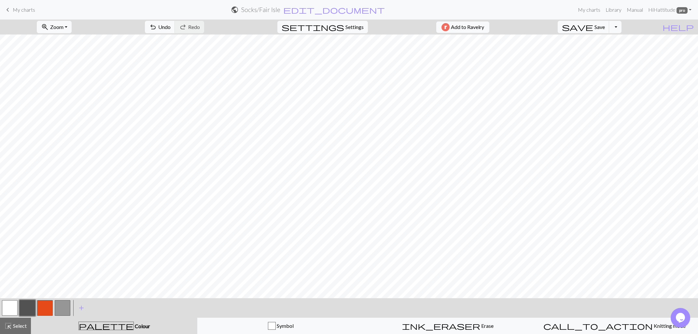
click at [66, 304] on button "button" at bounding box center [63, 308] width 16 height 16
click at [171, 28] on span "Undo" at bounding box center [164, 27] width 12 height 6
click at [175, 28] on button "undo Undo Undo" at bounding box center [160, 27] width 30 height 12
click at [349, 25] on span "Settings" at bounding box center [354, 27] width 18 height 8
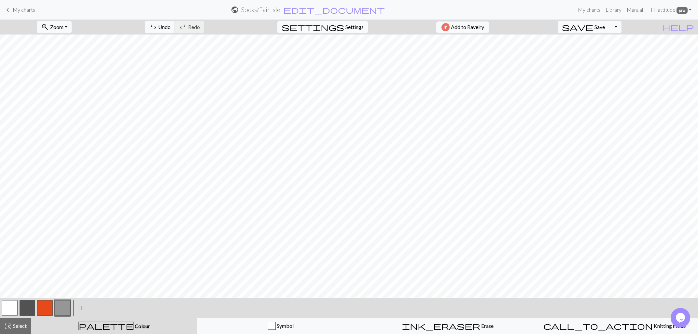
select select "aran"
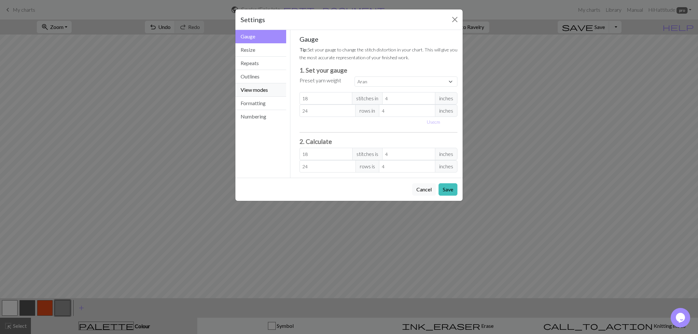
click at [258, 90] on button "View modes" at bounding box center [260, 89] width 51 height 13
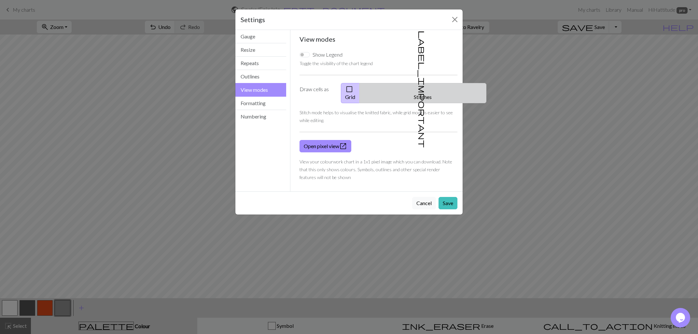
click at [419, 89] on span "label_important" at bounding box center [422, 89] width 9 height 117
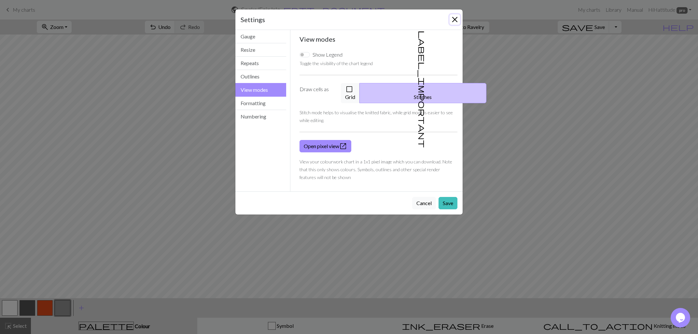
click at [454, 21] on button "Close" at bounding box center [455, 19] width 10 height 10
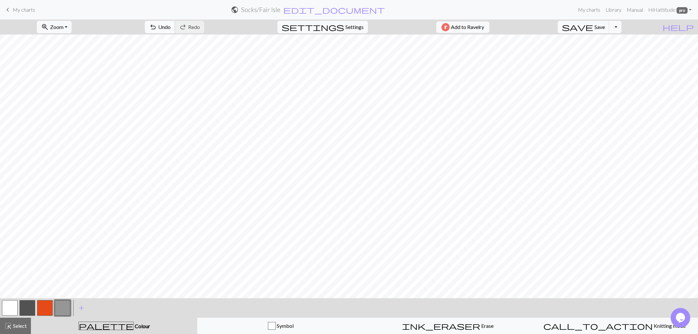
click at [157, 26] on span "undo" at bounding box center [153, 26] width 8 height 9
click at [27, 303] on button "button" at bounding box center [28, 308] width 16 height 16
click at [64, 306] on button "button" at bounding box center [63, 308] width 16 height 16
click at [171, 25] on span "Undo" at bounding box center [164, 27] width 12 height 6
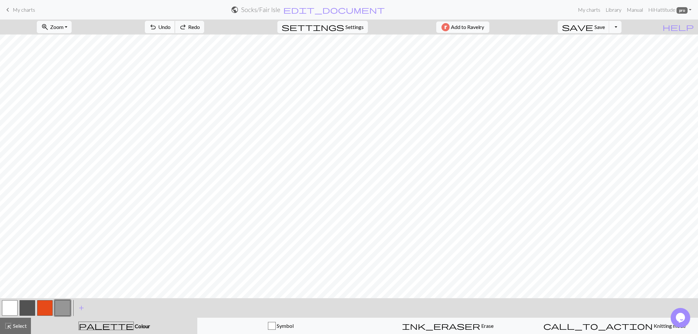
click at [171, 25] on span "Undo" at bounding box center [164, 27] width 12 height 6
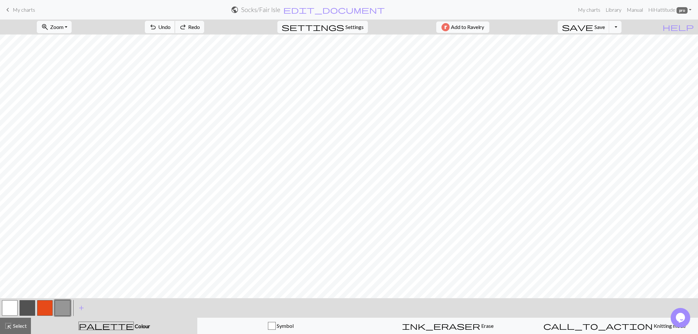
click at [171, 25] on span "Undo" at bounding box center [164, 27] width 12 height 6
click at [40, 306] on button "button" at bounding box center [45, 308] width 16 height 16
click at [171, 25] on span "Undo" at bounding box center [164, 27] width 12 height 6
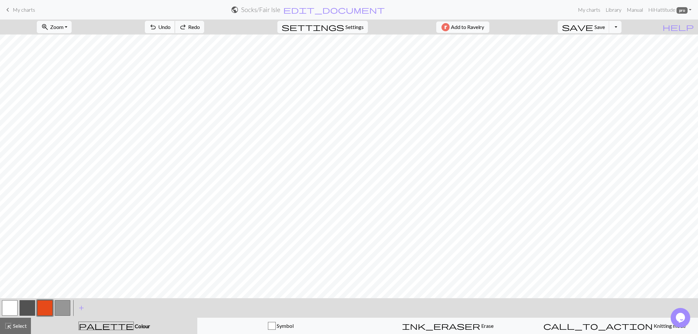
click at [171, 25] on span "Undo" at bounding box center [164, 27] width 12 height 6
click at [187, 28] on span "redo" at bounding box center [183, 26] width 8 height 9
click at [11, 306] on button "button" at bounding box center [10, 308] width 16 height 16
click at [157, 22] on span "undo" at bounding box center [153, 26] width 8 height 9
click at [32, 305] on button "button" at bounding box center [28, 308] width 16 height 16
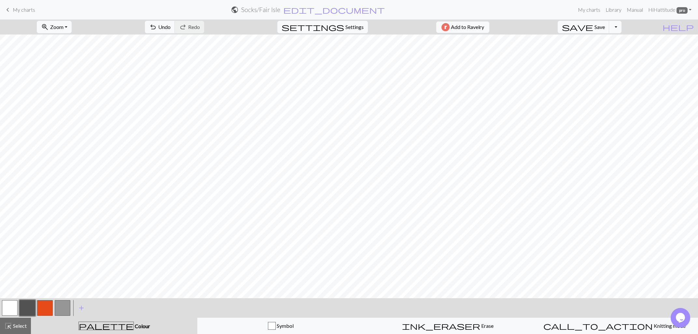
click at [7, 305] on button "button" at bounding box center [10, 308] width 16 height 16
click at [65, 305] on button "button" at bounding box center [63, 308] width 16 height 16
click at [49, 306] on button "button" at bounding box center [45, 308] width 16 height 16
click at [63, 305] on button "button" at bounding box center [63, 308] width 16 height 16
click at [46, 306] on button "button" at bounding box center [45, 308] width 16 height 16
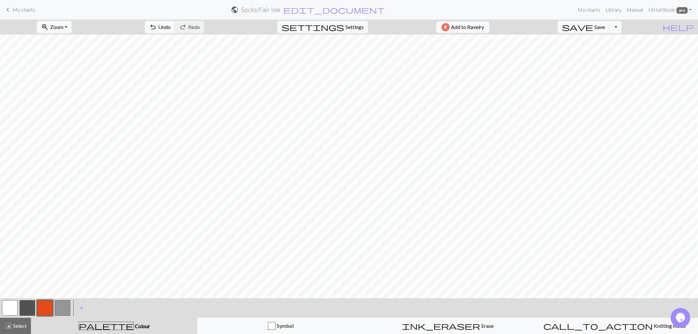
click at [9, 307] on button "button" at bounding box center [10, 308] width 16 height 16
click at [57, 306] on button "button" at bounding box center [63, 308] width 16 height 16
click at [6, 306] on button "button" at bounding box center [10, 308] width 16 height 16
click at [57, 307] on button "button" at bounding box center [63, 308] width 16 height 16
click at [171, 29] on span "Undo" at bounding box center [164, 27] width 12 height 6
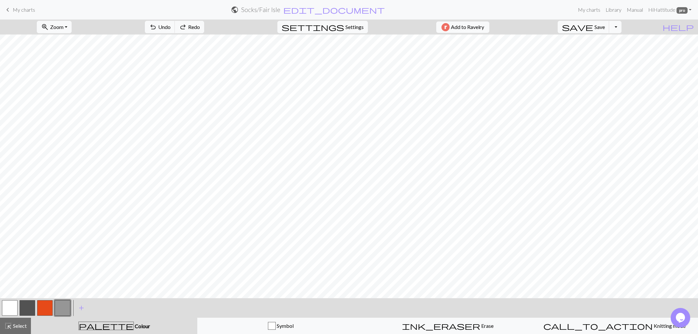
click at [15, 306] on button "button" at bounding box center [10, 308] width 16 height 16
drag, startPoint x: 65, startPoint y: 305, endPoint x: 69, endPoint y: 299, distance: 7.0
click at [65, 305] on button "button" at bounding box center [63, 308] width 16 height 16
click at [49, 304] on button "button" at bounding box center [45, 308] width 16 height 16
click at [58, 306] on button "button" at bounding box center [63, 308] width 16 height 16
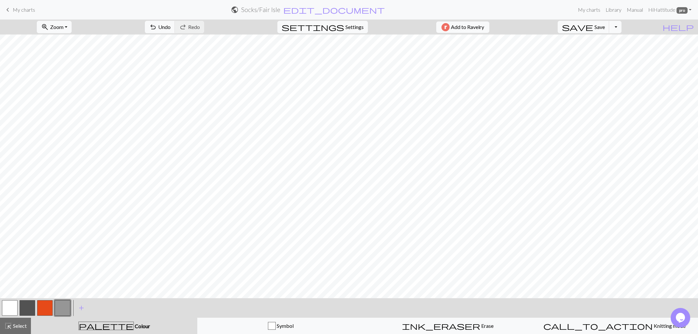
click at [26, 303] on button "button" at bounding box center [28, 308] width 16 height 16
click at [44, 306] on button "button" at bounding box center [45, 308] width 16 height 16
click at [26, 303] on button "button" at bounding box center [28, 308] width 16 height 16
click at [65, 306] on button "button" at bounding box center [63, 308] width 16 height 16
click at [21, 306] on button "button" at bounding box center [28, 308] width 16 height 16
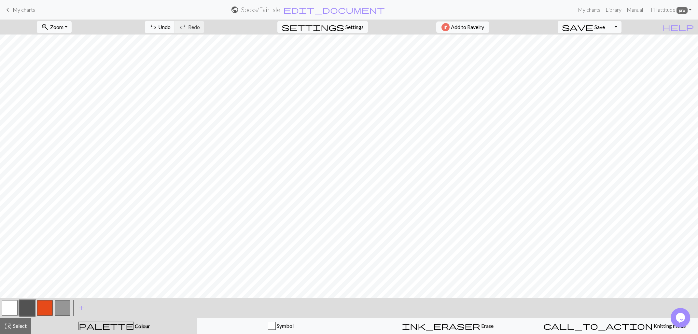
click at [157, 24] on span "undo" at bounding box center [153, 26] width 8 height 9
click at [44, 305] on button "button" at bounding box center [45, 308] width 16 height 16
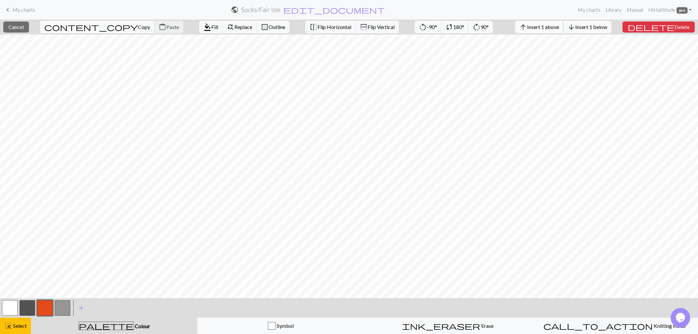
click at [559, 28] on span "Insert 1 above" at bounding box center [543, 27] width 32 height 6
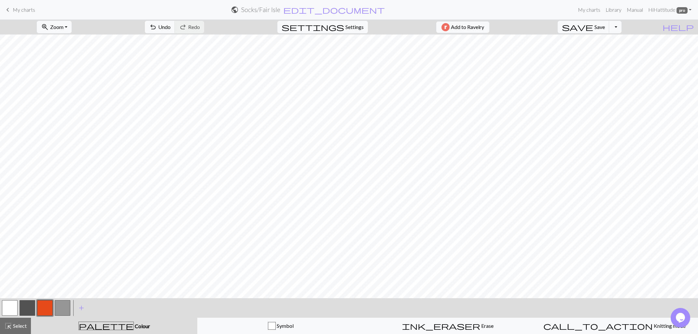
click at [27, 305] on button "button" at bounding box center [28, 308] width 16 height 16
click at [40, 304] on button "button" at bounding box center [45, 308] width 16 height 16
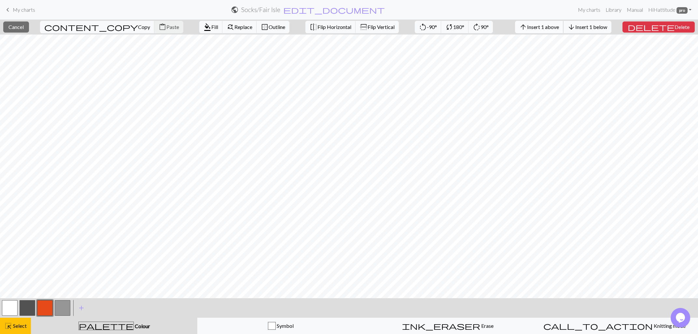
click at [554, 29] on span "Insert 1 above" at bounding box center [543, 27] width 32 height 6
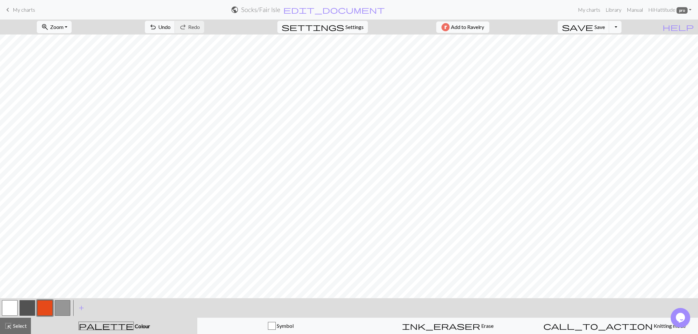
click at [554, 29] on div "zoom_in Zoom Zoom Fit all Fit width Fit height 50% 100% 150% 200% undo Undo Und…" at bounding box center [329, 27] width 658 height 15
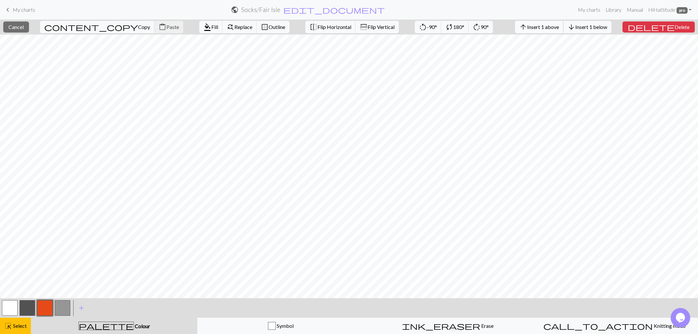
click at [559, 25] on span "Insert 1 above" at bounding box center [543, 27] width 32 height 6
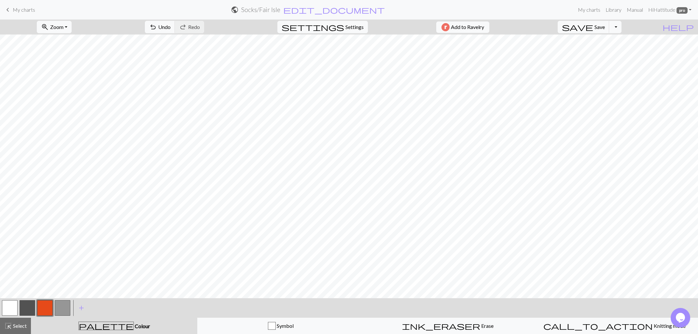
click at [25, 303] on button "button" at bounding box center [28, 308] width 16 height 16
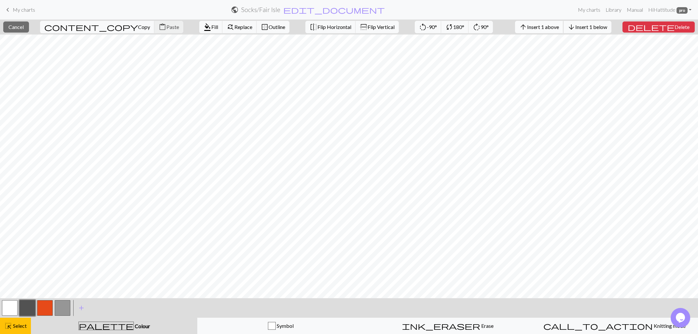
click at [546, 29] on span "Insert 1 above" at bounding box center [543, 27] width 32 height 6
click at [549, 29] on span "Insert 1 above" at bounding box center [543, 27] width 32 height 6
click at [549, 30] on button "arrow_upward Insert 1 above" at bounding box center [539, 27] width 49 height 12
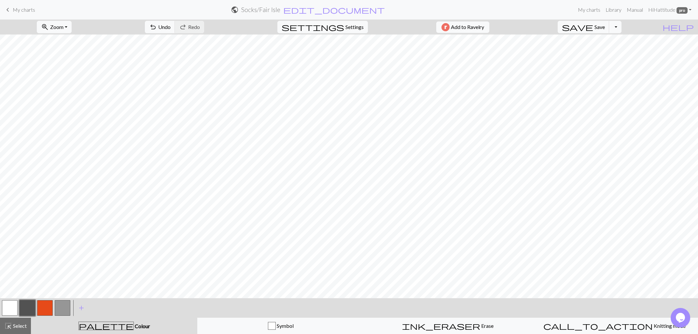
click at [64, 309] on button "button" at bounding box center [63, 308] width 16 height 16
click at [171, 27] on span "Undo" at bounding box center [164, 27] width 12 height 6
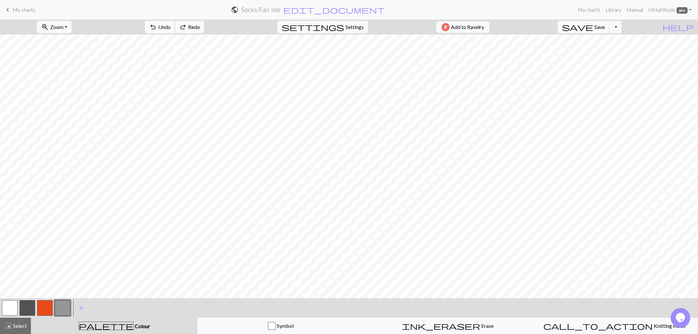
click at [171, 27] on span "Undo" at bounding box center [164, 27] width 12 height 6
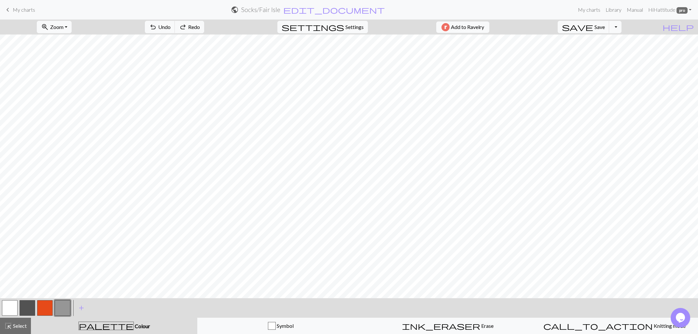
click at [29, 305] on button "button" at bounding box center [28, 308] width 16 height 16
click at [60, 303] on button "button" at bounding box center [63, 308] width 16 height 16
click at [21, 303] on button "button" at bounding box center [28, 308] width 16 height 16
click at [30, 306] on button "button" at bounding box center [28, 308] width 16 height 16
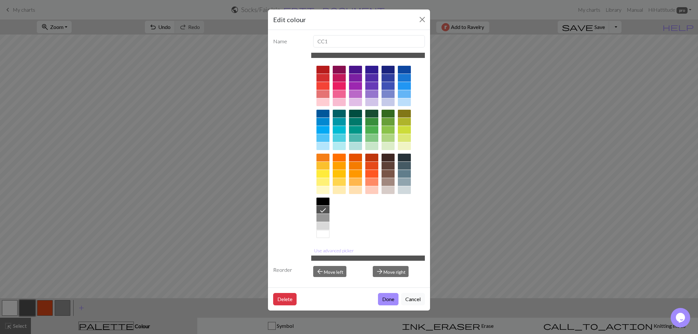
drag, startPoint x: 412, startPoint y: 61, endPoint x: 417, endPoint y: 72, distance: 11.6
click at [389, 300] on button "Done" at bounding box center [388, 299] width 21 height 12
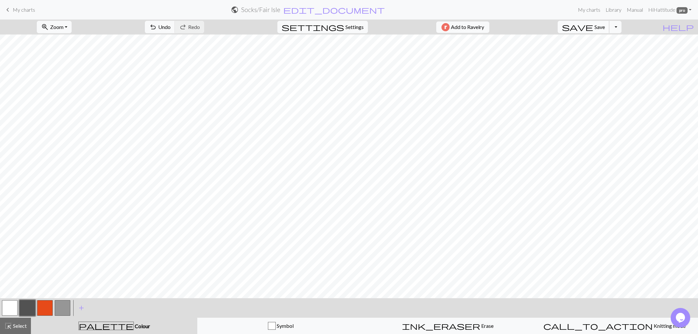
click at [605, 25] on span "Save" at bounding box center [599, 27] width 10 height 6
click at [593, 28] on span "save" at bounding box center [577, 26] width 31 height 9
click at [22, 307] on button "button" at bounding box center [28, 308] width 16 height 16
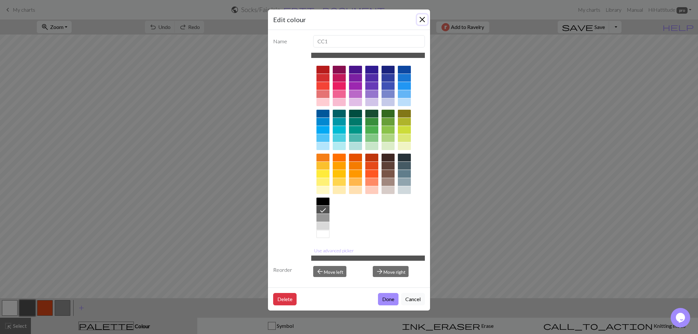
click at [423, 18] on button "Close" at bounding box center [422, 19] width 10 height 10
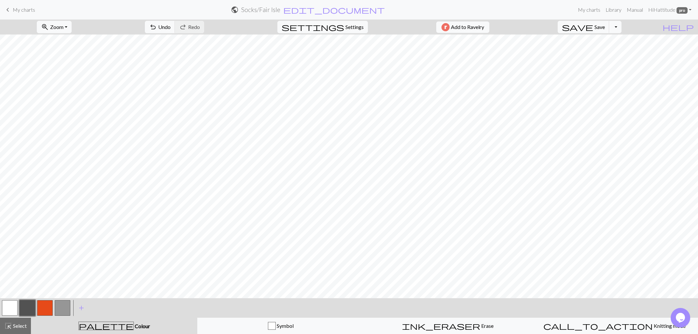
click at [8, 308] on button "button" at bounding box center [10, 308] width 16 height 16
click at [157, 28] on span "undo" at bounding box center [153, 26] width 8 height 9
click at [63, 305] on button "button" at bounding box center [63, 308] width 16 height 16
click at [45, 306] on button "button" at bounding box center [45, 308] width 16 height 16
drag, startPoint x: 65, startPoint y: 307, endPoint x: 70, endPoint y: 300, distance: 8.9
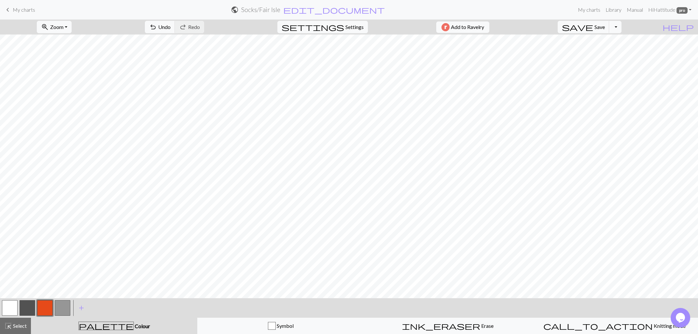
click at [65, 307] on button "button" at bounding box center [63, 308] width 16 height 16
click at [31, 306] on button "button" at bounding box center [28, 308] width 16 height 16
click at [175, 22] on button "undo Undo Undo" at bounding box center [160, 27] width 30 height 12
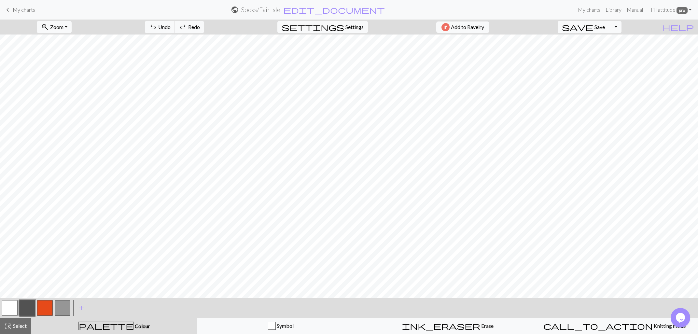
click at [64, 311] on button "button" at bounding box center [63, 308] width 16 height 16
click at [46, 304] on button "button" at bounding box center [45, 308] width 16 height 16
drag, startPoint x: 29, startPoint y: 306, endPoint x: 32, endPoint y: 303, distance: 4.2
click at [32, 303] on button "button" at bounding box center [28, 308] width 16 height 16
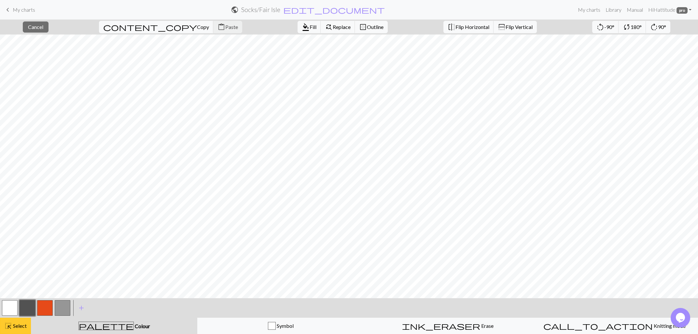
click at [22, 325] on span "Select" at bounding box center [19, 326] width 15 height 6
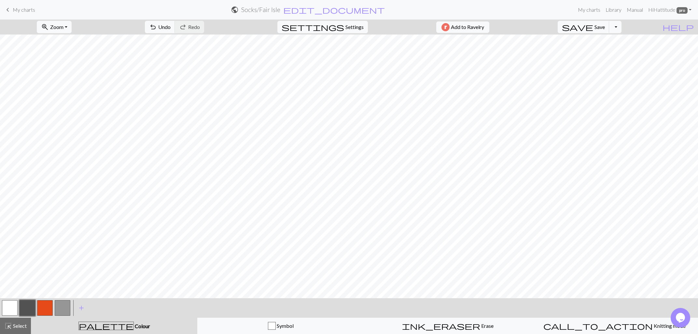
click at [28, 307] on button "button" at bounding box center [28, 308] width 16 height 16
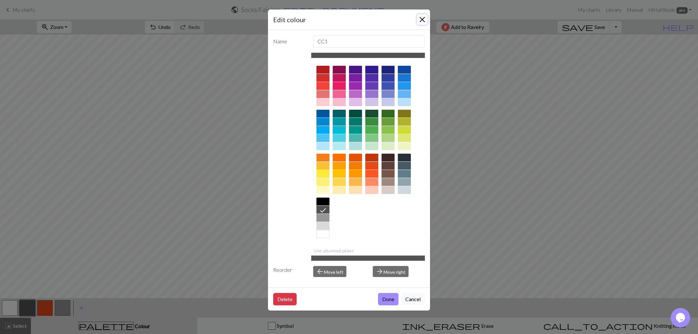
click at [420, 16] on button "Close" at bounding box center [422, 19] width 10 height 10
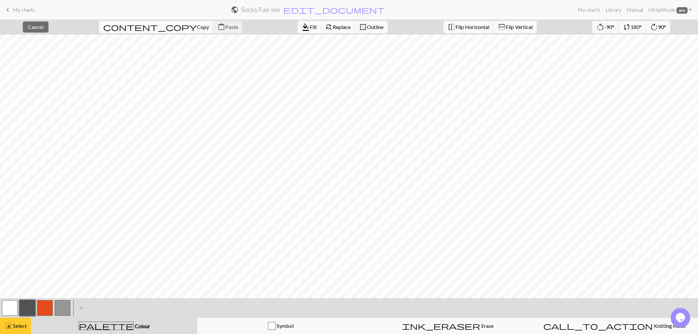
click at [22, 319] on button "highlight_alt Select Select" at bounding box center [15, 326] width 31 height 16
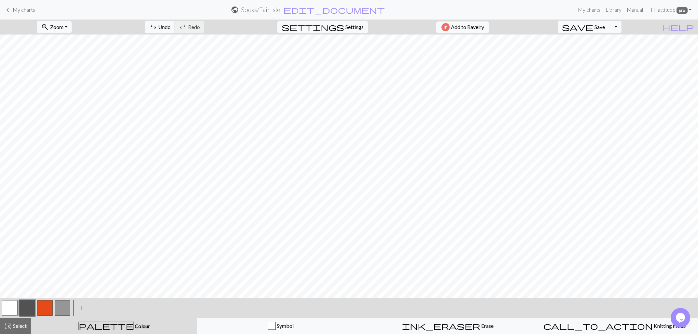
click at [42, 303] on button "button" at bounding box center [45, 308] width 16 height 16
click at [29, 305] on button "button" at bounding box center [28, 308] width 16 height 16
click at [157, 30] on span "undo" at bounding box center [153, 26] width 8 height 9
click at [175, 29] on button "undo Undo Undo" at bounding box center [160, 27] width 30 height 12
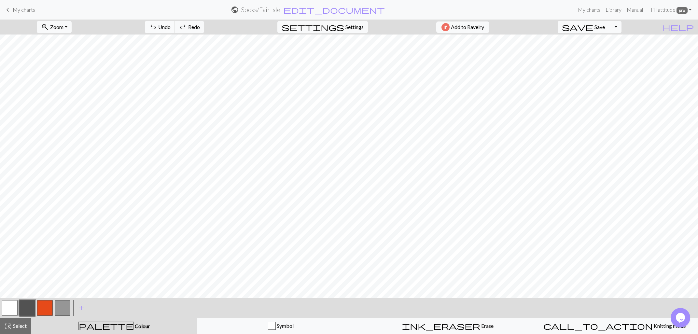
click at [175, 29] on button "undo Undo Undo" at bounding box center [160, 27] width 30 height 12
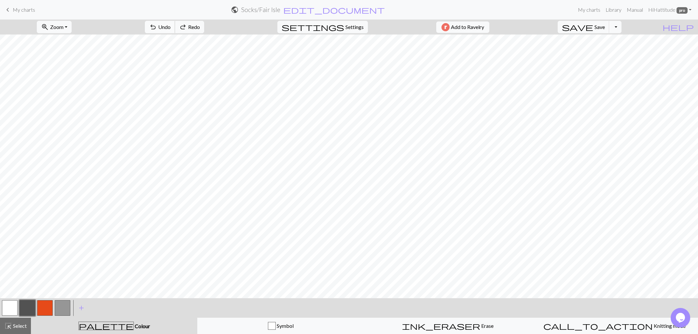
click at [175, 29] on button "undo Undo Undo" at bounding box center [160, 27] width 30 height 12
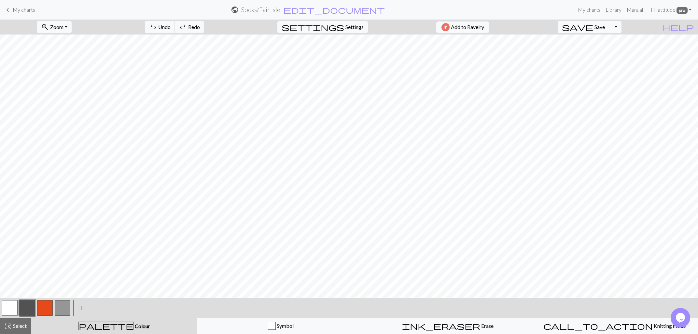
click at [7, 308] on button "button" at bounding box center [10, 308] width 16 height 16
click at [45, 303] on button "button" at bounding box center [45, 308] width 16 height 16
click at [175, 24] on button "undo Undo Undo" at bounding box center [160, 27] width 30 height 12
click at [593, 22] on span "save" at bounding box center [577, 26] width 31 height 9
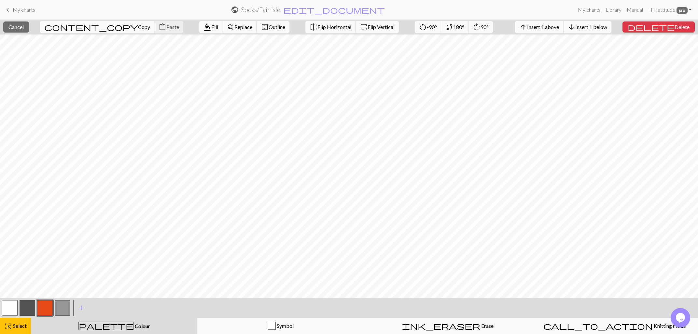
click at [549, 27] on span "Insert 1 above" at bounding box center [543, 27] width 32 height 6
click at [553, 28] on span "Insert 1 above" at bounding box center [543, 27] width 32 height 6
click at [527, 27] on span "arrow_upward" at bounding box center [523, 26] width 8 height 9
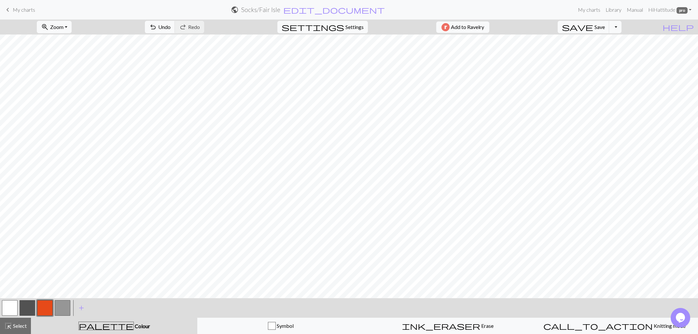
click at [28, 305] on button "button" at bounding box center [28, 308] width 16 height 16
click at [60, 305] on button "button" at bounding box center [63, 308] width 16 height 16
click at [171, 27] on span "Undo" at bounding box center [164, 27] width 12 height 6
click at [171, 29] on span "Undo" at bounding box center [164, 27] width 12 height 6
click at [46, 306] on button "button" at bounding box center [45, 308] width 16 height 16
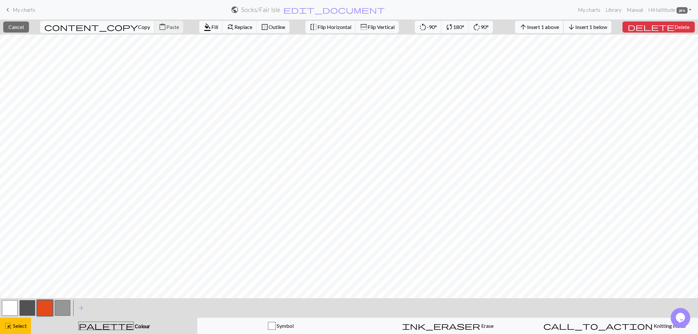
click at [527, 29] on span "arrow_upward" at bounding box center [523, 26] width 8 height 9
click at [527, 27] on span "arrow_upward" at bounding box center [523, 26] width 8 height 9
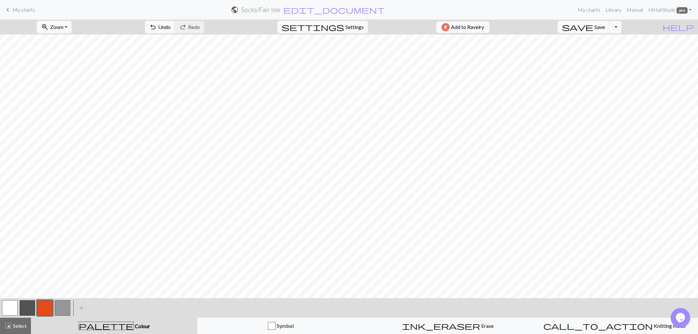
click at [28, 303] on button "button" at bounding box center [28, 308] width 16 height 16
click at [607, 27] on button "save Save Save" at bounding box center [584, 27] width 52 height 12
click at [10, 306] on button "button" at bounding box center [10, 308] width 16 height 16
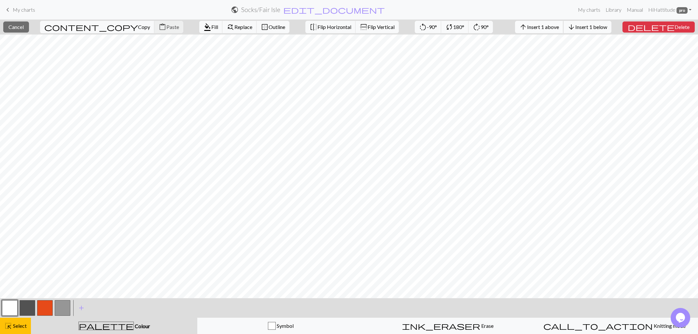
click at [555, 27] on span "Insert 1 above" at bounding box center [543, 27] width 32 height 6
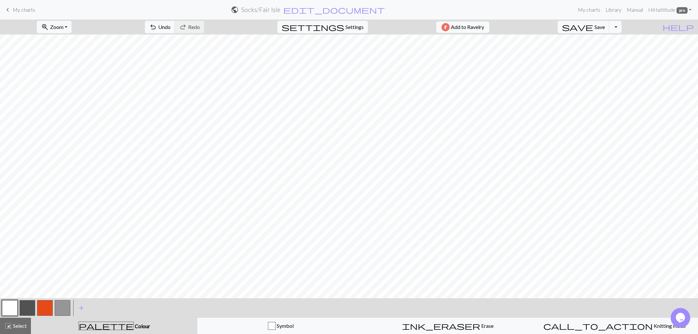
click at [8, 305] on button "button" at bounding box center [10, 308] width 16 height 16
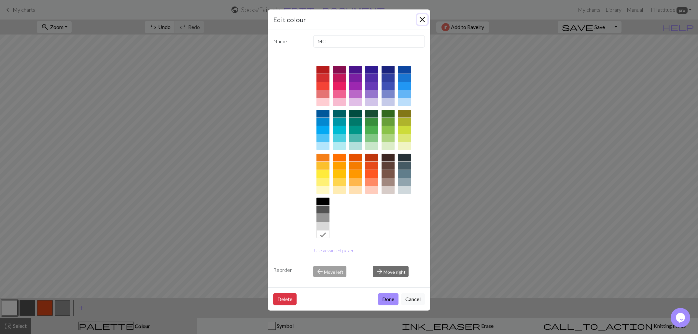
click at [419, 16] on button "Close" at bounding box center [422, 19] width 10 height 10
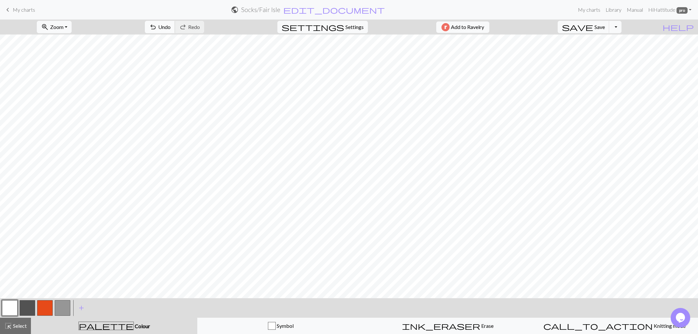
click at [157, 28] on span "undo" at bounding box center [153, 26] width 8 height 9
click at [175, 31] on button "undo Undo Undo" at bounding box center [160, 27] width 30 height 12
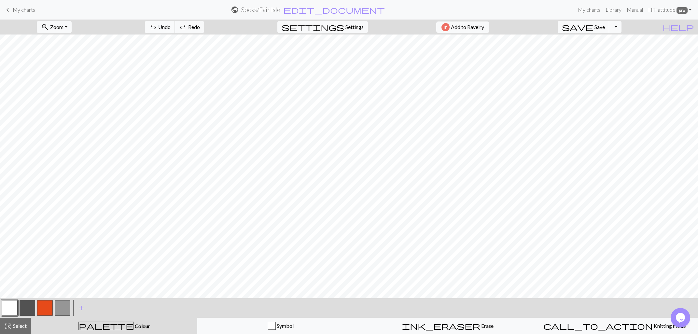
click at [175, 31] on button "undo Undo Undo" at bounding box center [160, 27] width 30 height 12
click at [593, 23] on span "save" at bounding box center [577, 26] width 31 height 9
click at [38, 308] on button "button" at bounding box center [45, 308] width 16 height 16
click at [32, 304] on button "button" at bounding box center [28, 308] width 16 height 16
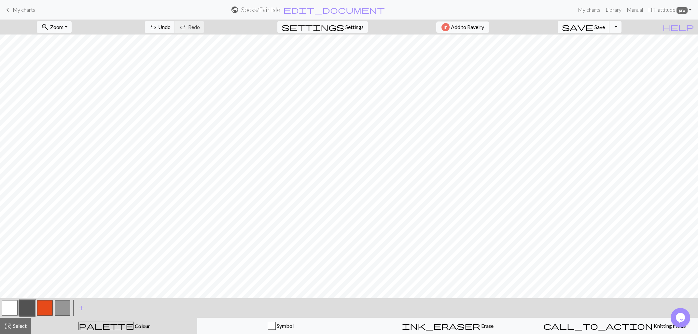
click at [605, 28] on span "Save" at bounding box center [599, 27] width 10 height 6
click at [22, 306] on button "button" at bounding box center [28, 308] width 16 height 16
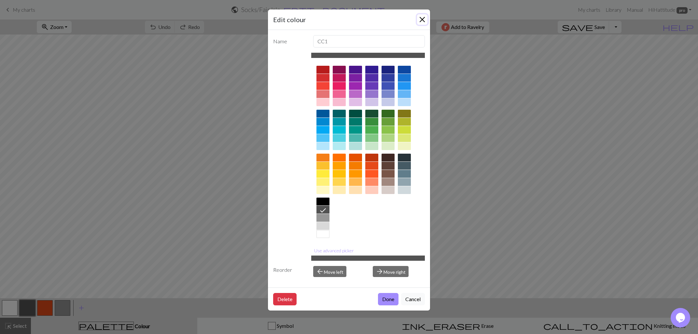
click at [425, 21] on button "Close" at bounding box center [422, 19] width 10 height 10
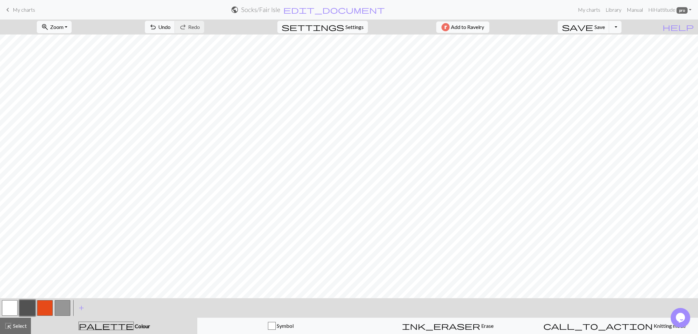
click at [63, 307] on button "button" at bounding box center [63, 308] width 16 height 16
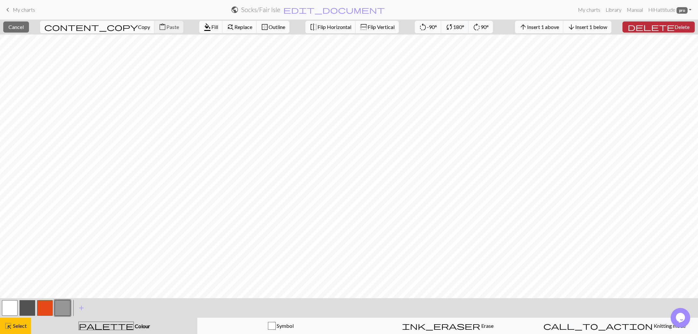
click at [661, 24] on span "delete" at bounding box center [651, 26] width 47 height 9
click at [665, 24] on span "delete" at bounding box center [651, 26] width 47 height 9
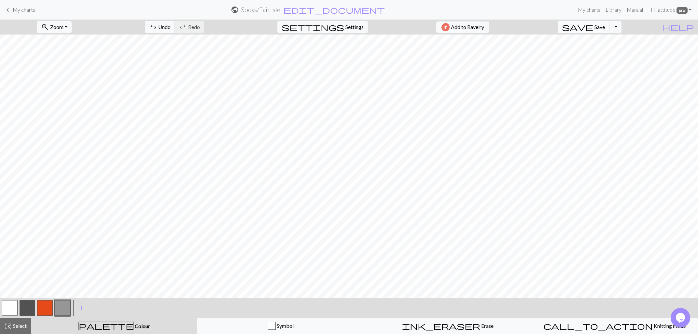
click at [593, 28] on span "save" at bounding box center [577, 26] width 31 height 9
click at [34, 306] on button "button" at bounding box center [28, 308] width 16 height 16
click at [175, 31] on button "undo Undo Undo" at bounding box center [160, 27] width 30 height 12
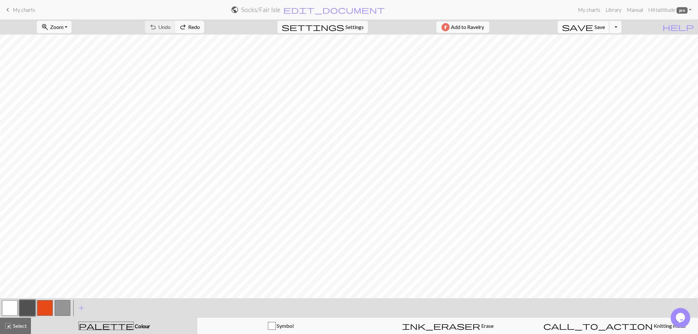
click at [605, 28] on span "Save" at bounding box center [599, 27] width 10 height 6
click at [345, 27] on span "Settings" at bounding box center [354, 27] width 18 height 8
select select "aran"
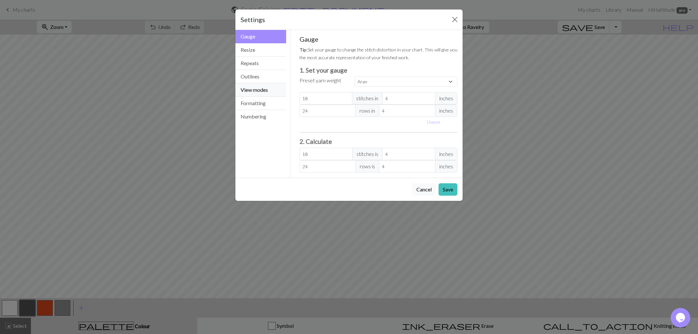
click at [267, 92] on button "View modes" at bounding box center [260, 89] width 51 height 13
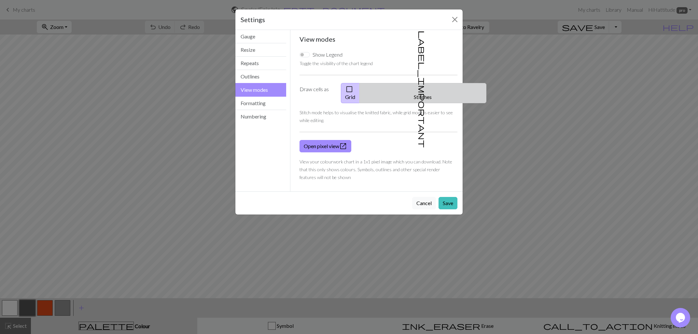
click at [418, 93] on span "label_important" at bounding box center [422, 89] width 9 height 117
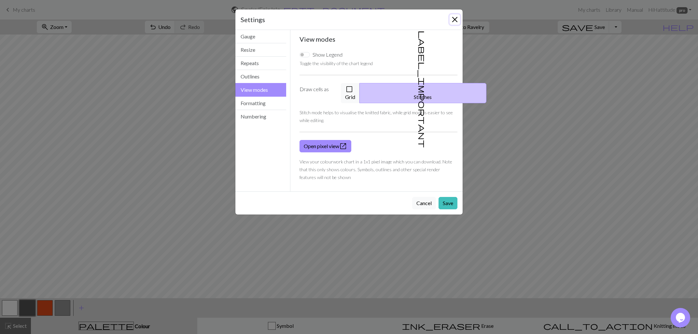
click at [456, 19] on button "Close" at bounding box center [455, 19] width 10 height 10
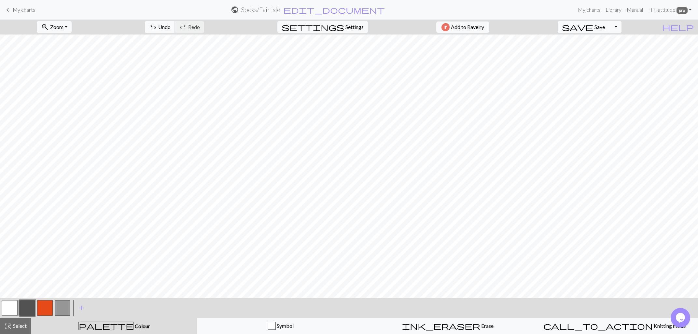
click at [157, 29] on span "undo" at bounding box center [153, 26] width 8 height 9
click at [593, 24] on span "save" at bounding box center [577, 26] width 31 height 9
click at [337, 12] on span "edit_document" at bounding box center [334, 9] width 102 height 9
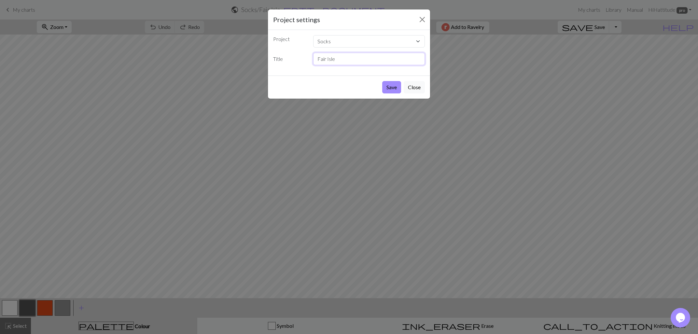
click at [350, 61] on input "Fair Isle" at bounding box center [369, 59] width 112 height 12
type input "Fair Isle for Foxy"
click at [393, 81] on button "Save" at bounding box center [391, 87] width 19 height 12
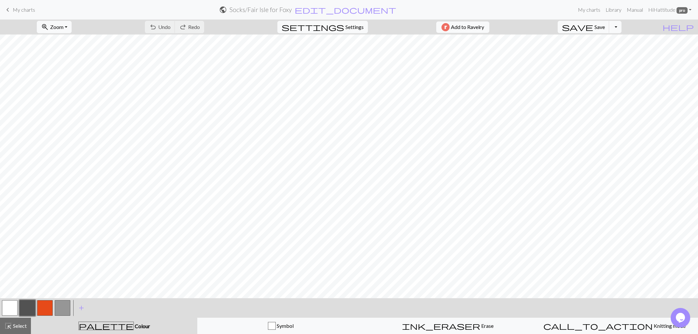
click at [59, 307] on button "button" at bounding box center [63, 308] width 16 height 16
click at [63, 309] on button "button" at bounding box center [63, 308] width 16 height 16
click at [63, 309] on div "Edit colour Name CC3 Use advanced picker Reorder arrow_back Move left arrow_for…" at bounding box center [349, 167] width 698 height 334
click at [63, 309] on button "button" at bounding box center [63, 308] width 16 height 16
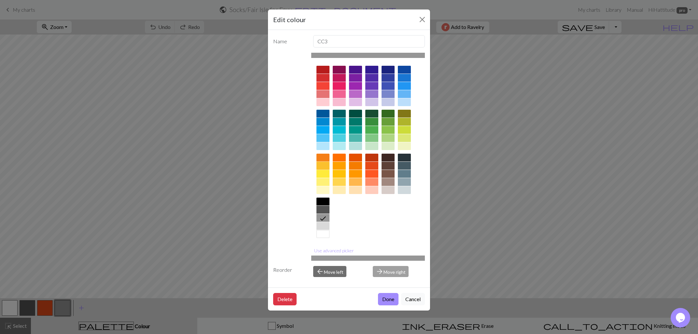
click at [322, 165] on div at bounding box center [322, 166] width 13 height 8
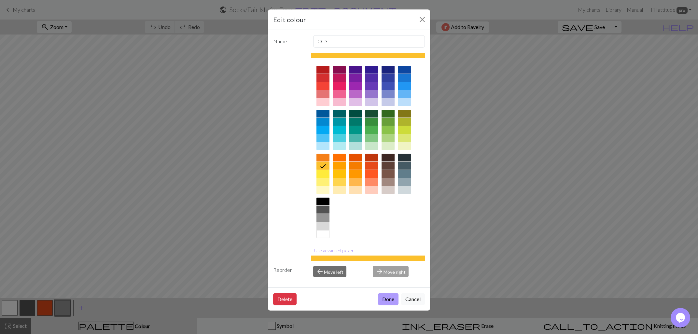
click at [390, 299] on button "Done" at bounding box center [388, 299] width 21 height 12
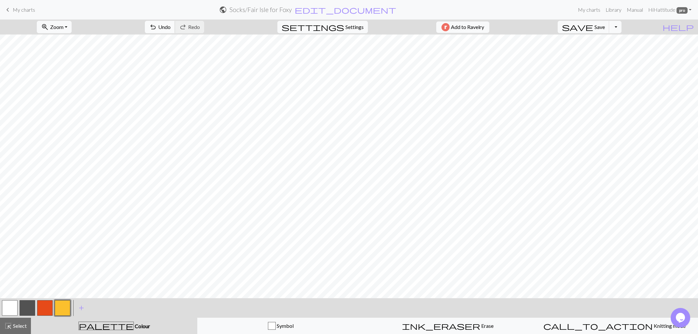
click at [175, 23] on button "undo Undo Undo" at bounding box center [160, 27] width 30 height 12
click at [593, 25] on span "save" at bounding box center [577, 26] width 31 height 9
click at [621, 27] on button "Toggle Dropdown" at bounding box center [615, 27] width 12 height 12
click at [613, 51] on button "save_alt Download" at bounding box center [567, 52] width 107 height 10
click at [335, 21] on button "Download" at bounding box center [333, 21] width 32 height 12
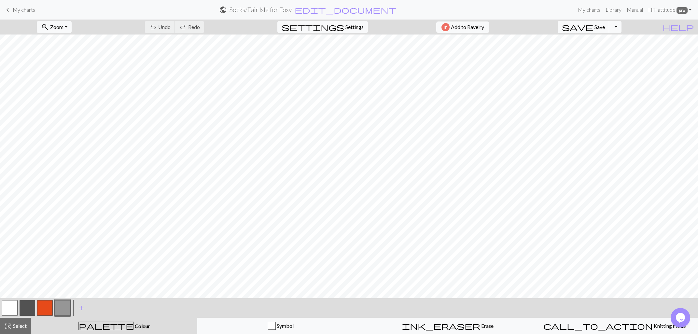
click at [16, 11] on span "My charts" at bounding box center [24, 10] width 22 height 6
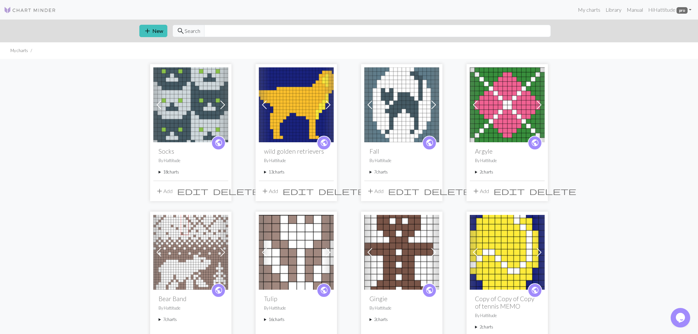
click at [158, 173] on div "public Socks By Hattitude 18 charts Here Kitty Kitty delete Sunny delete spring…" at bounding box center [190, 161] width 75 height 38
click at [162, 171] on summary "18 charts" at bounding box center [191, 172] width 64 height 6
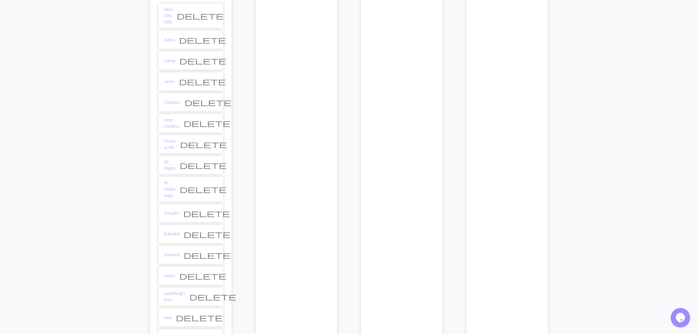
scroll to position [314, 0]
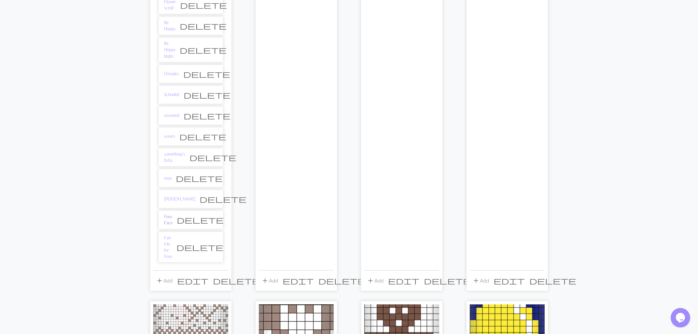
click at [173, 214] on link "Foxy Face" at bounding box center [168, 220] width 8 height 12
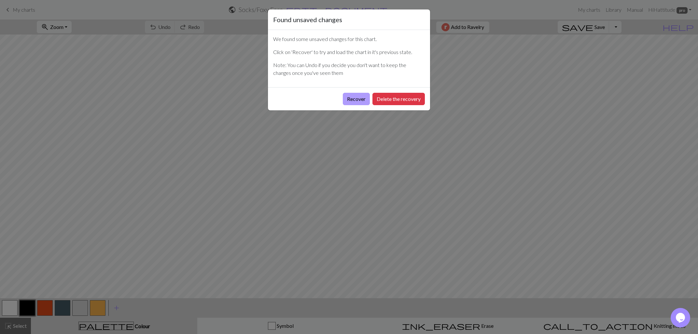
click at [352, 100] on button "Recover" at bounding box center [356, 99] width 27 height 12
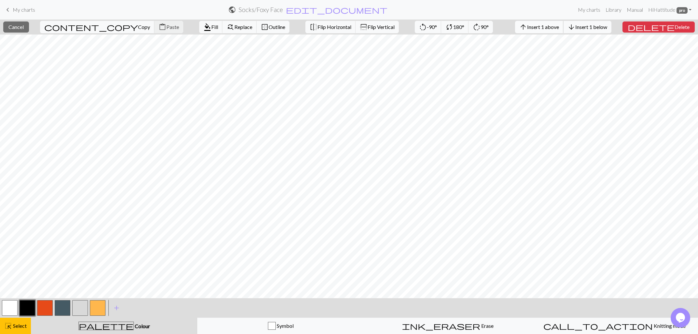
click at [548, 29] on span "Insert 1 above" at bounding box center [543, 27] width 32 height 6
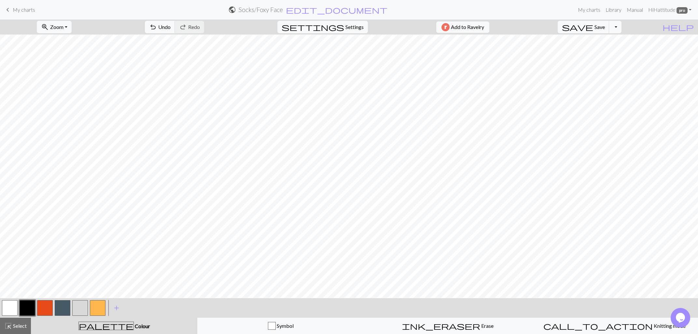
click at [61, 306] on button "button" at bounding box center [63, 308] width 16 height 16
click at [593, 27] on span "save" at bounding box center [577, 26] width 31 height 9
click at [25, 307] on button "button" at bounding box center [28, 308] width 16 height 16
click at [607, 25] on button "save Save Save" at bounding box center [584, 27] width 52 height 12
click at [621, 24] on button "Toggle Dropdown" at bounding box center [615, 27] width 12 height 12
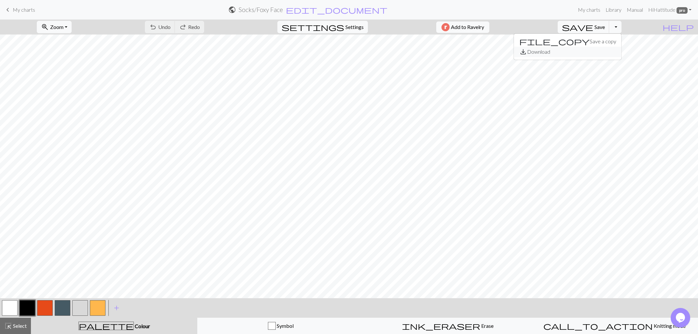
click at [609, 49] on button "save_alt Download" at bounding box center [567, 52] width 107 height 10
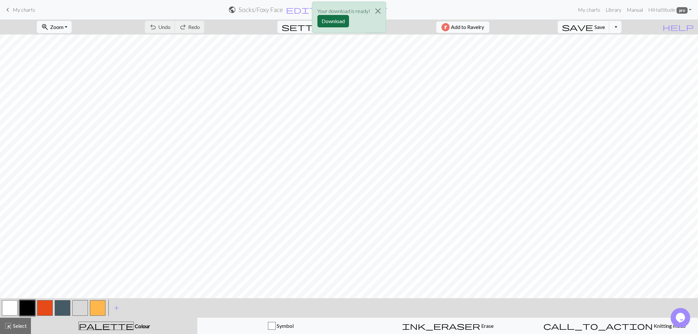
click at [333, 23] on button "Download" at bounding box center [333, 21] width 32 height 12
click at [593, 26] on span "save" at bounding box center [577, 26] width 31 height 9
